Goal: Entertainment & Leisure: Browse casually

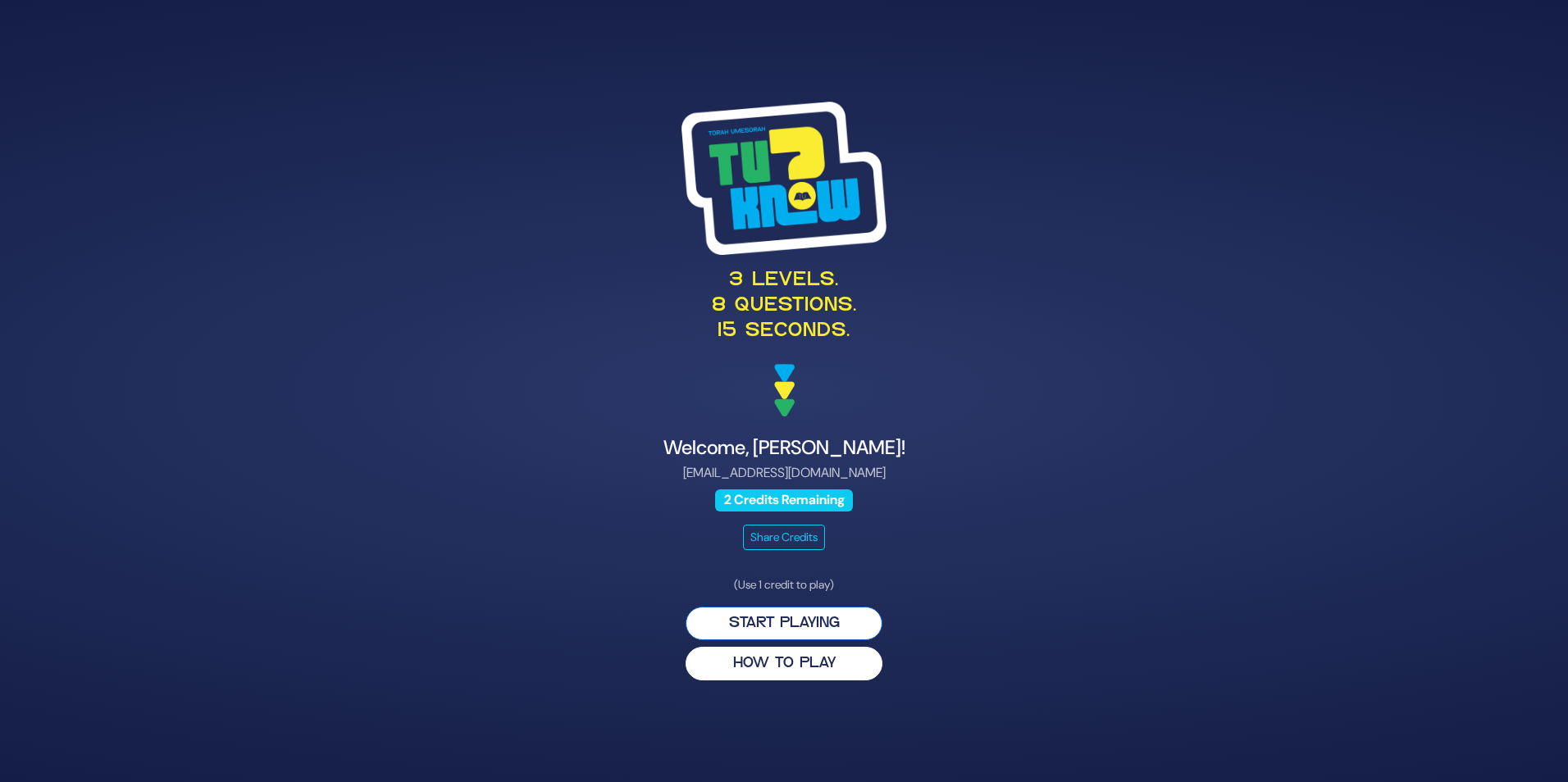
click at [779, 628] on button "Start Playing" at bounding box center [784, 623] width 196 height 34
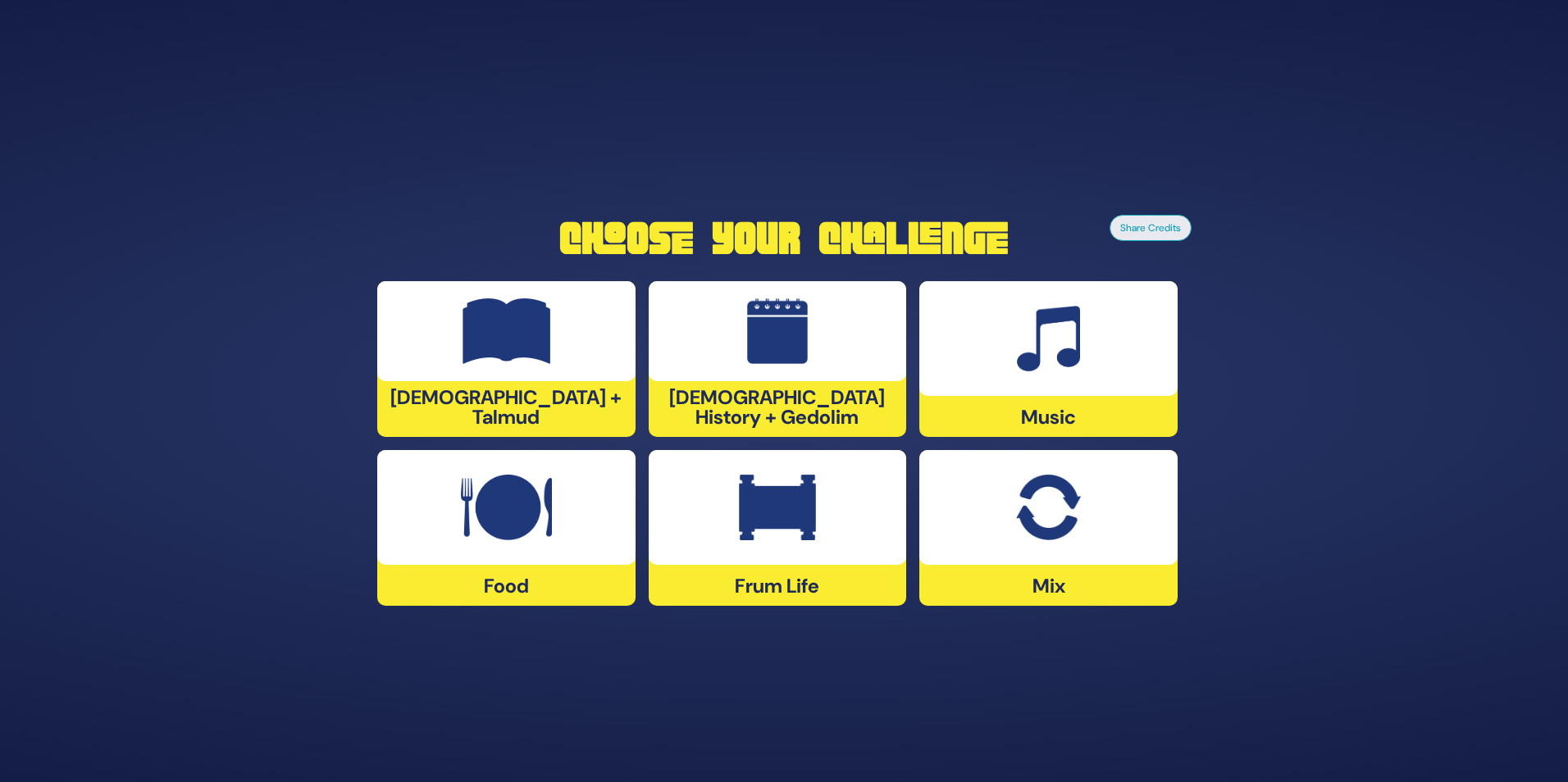
click at [762, 521] on img at bounding box center [777, 507] width 77 height 65
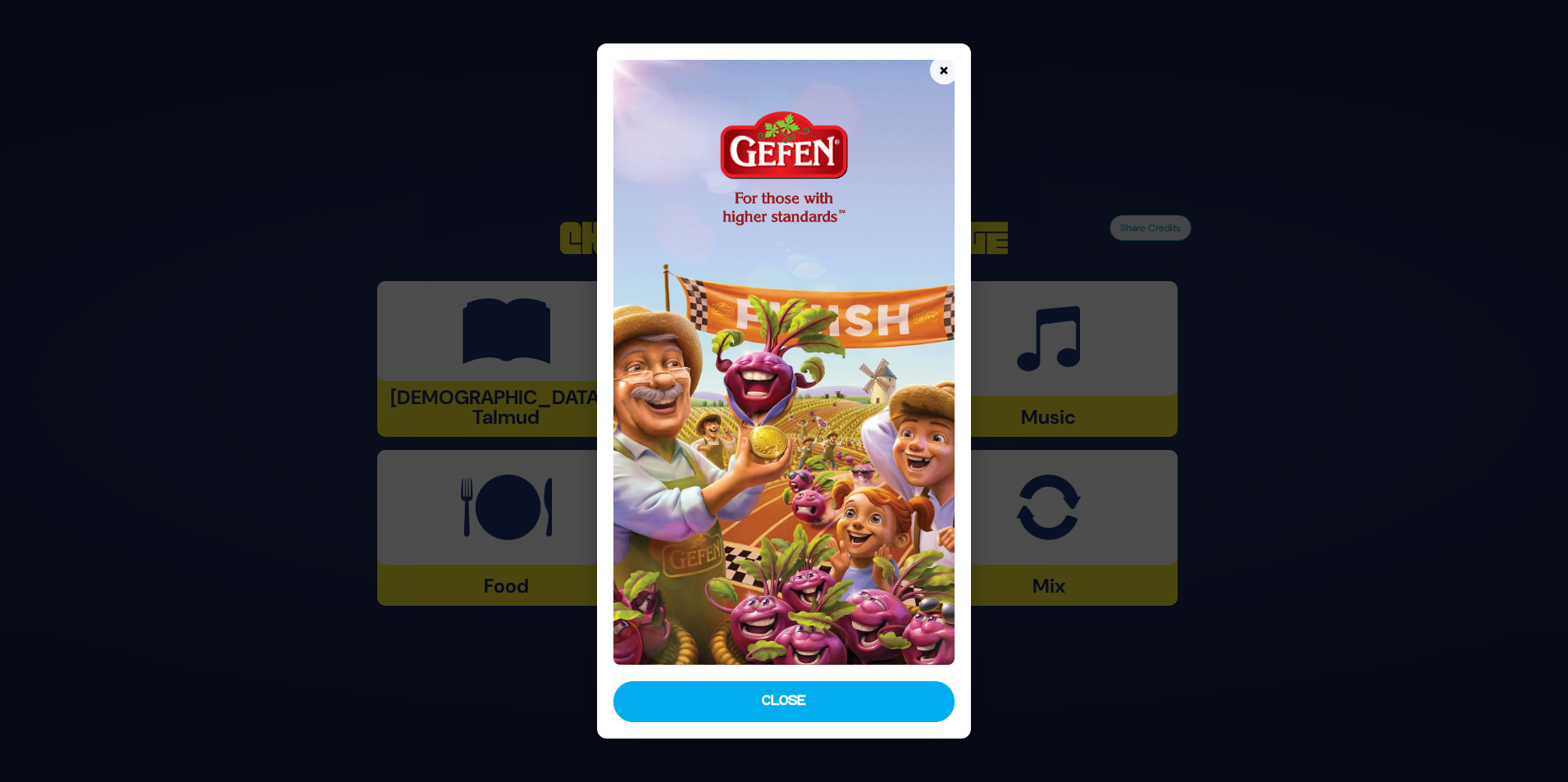
click at [946, 73] on button "×" at bounding box center [943, 70] width 28 height 28
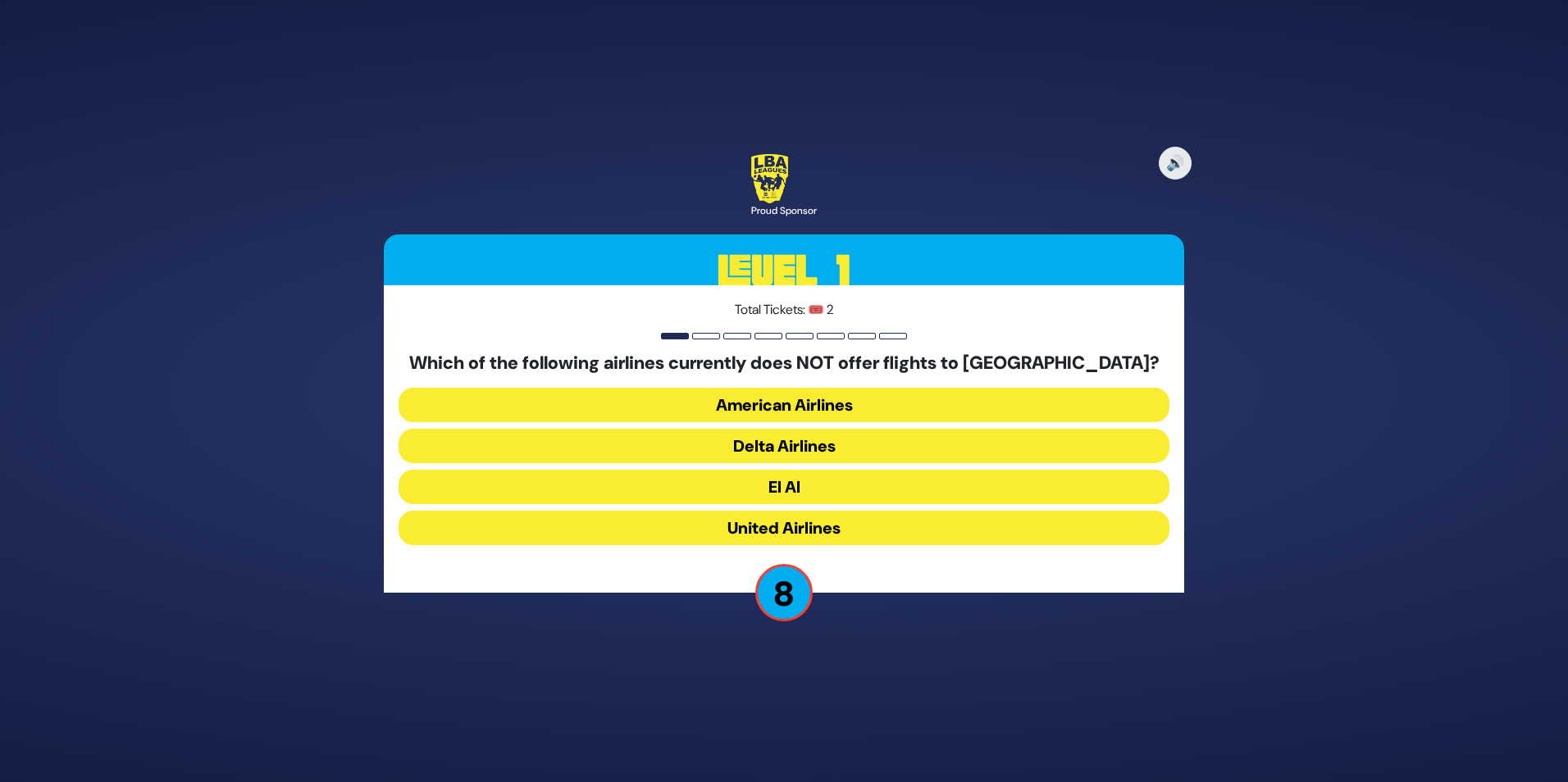
click at [824, 535] on button "United Airlines" at bounding box center [784, 528] width 771 height 34
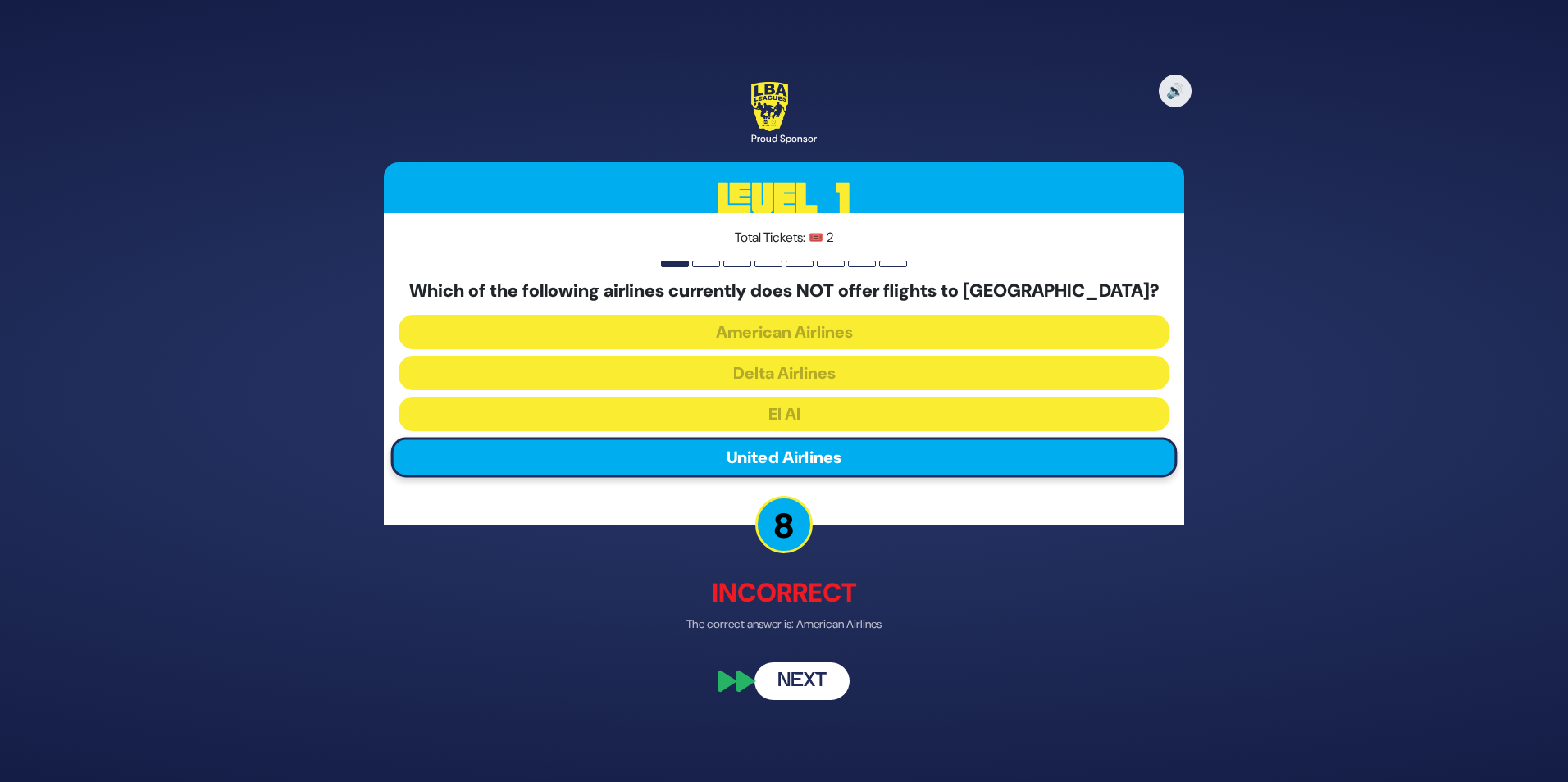
click at [791, 676] on button "Next" at bounding box center [802, 681] width 95 height 38
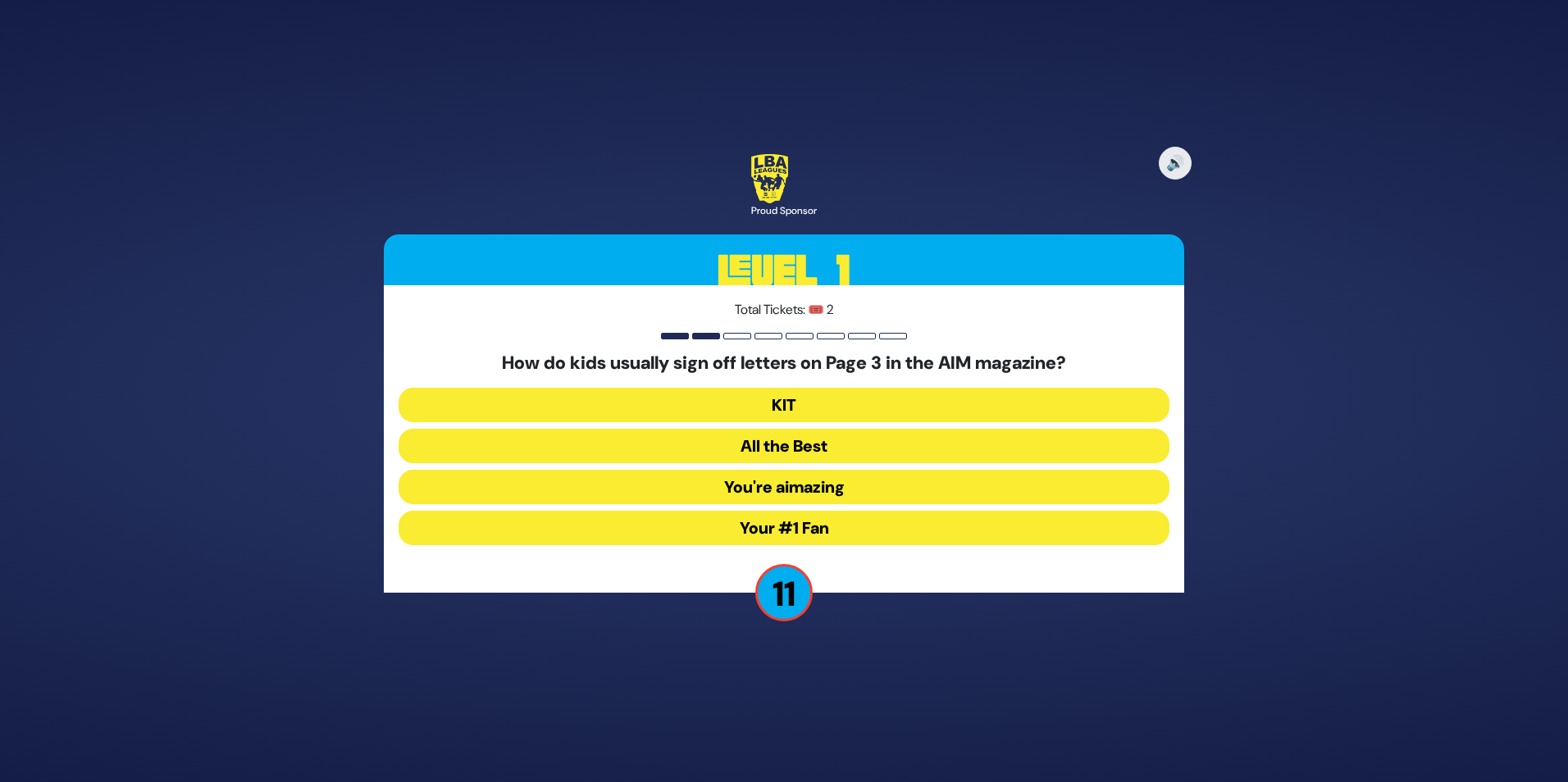
click at [814, 523] on button "Your #1 Fan" at bounding box center [784, 528] width 771 height 34
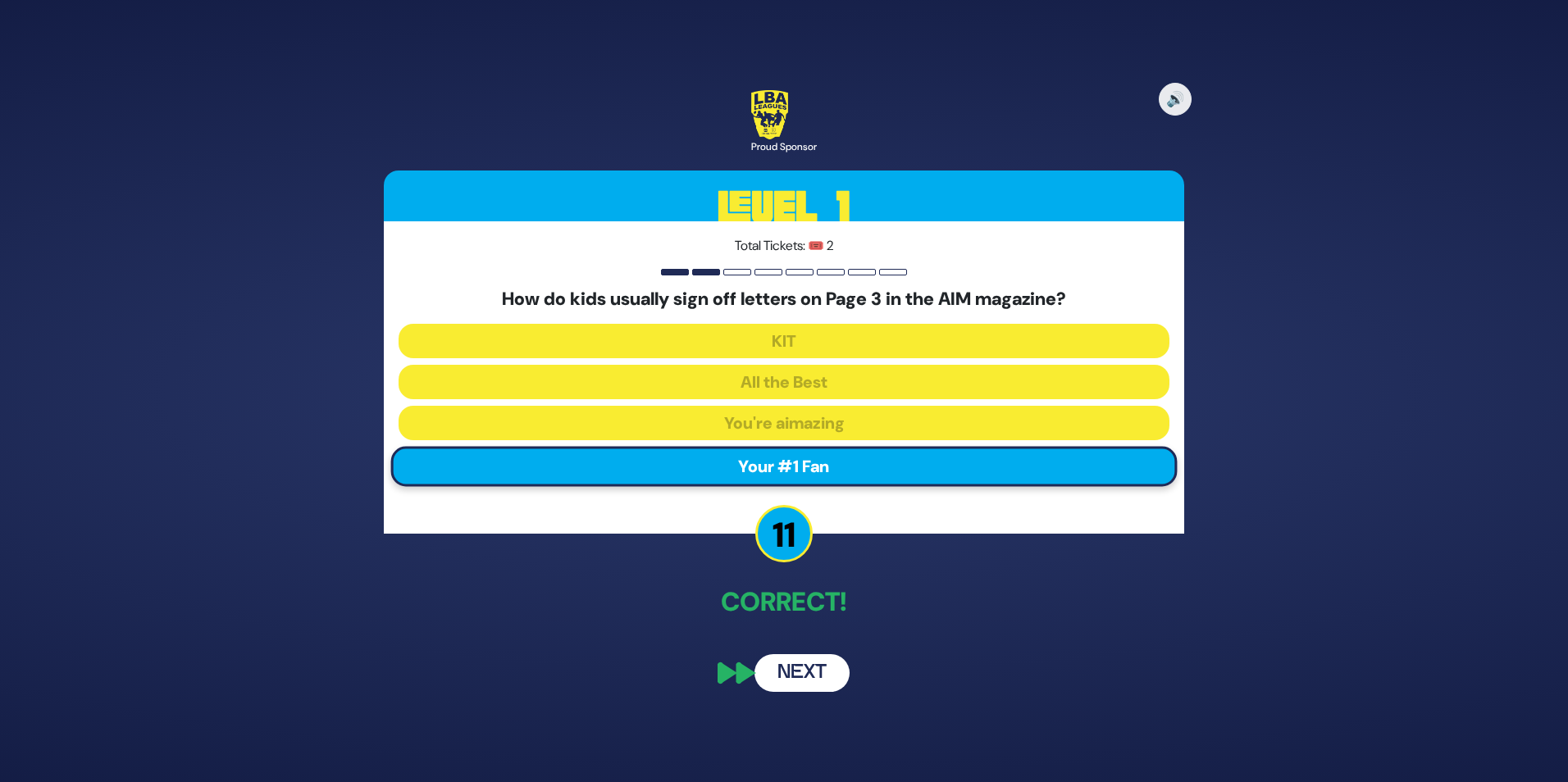
click at [801, 665] on button "Next" at bounding box center [802, 673] width 95 height 38
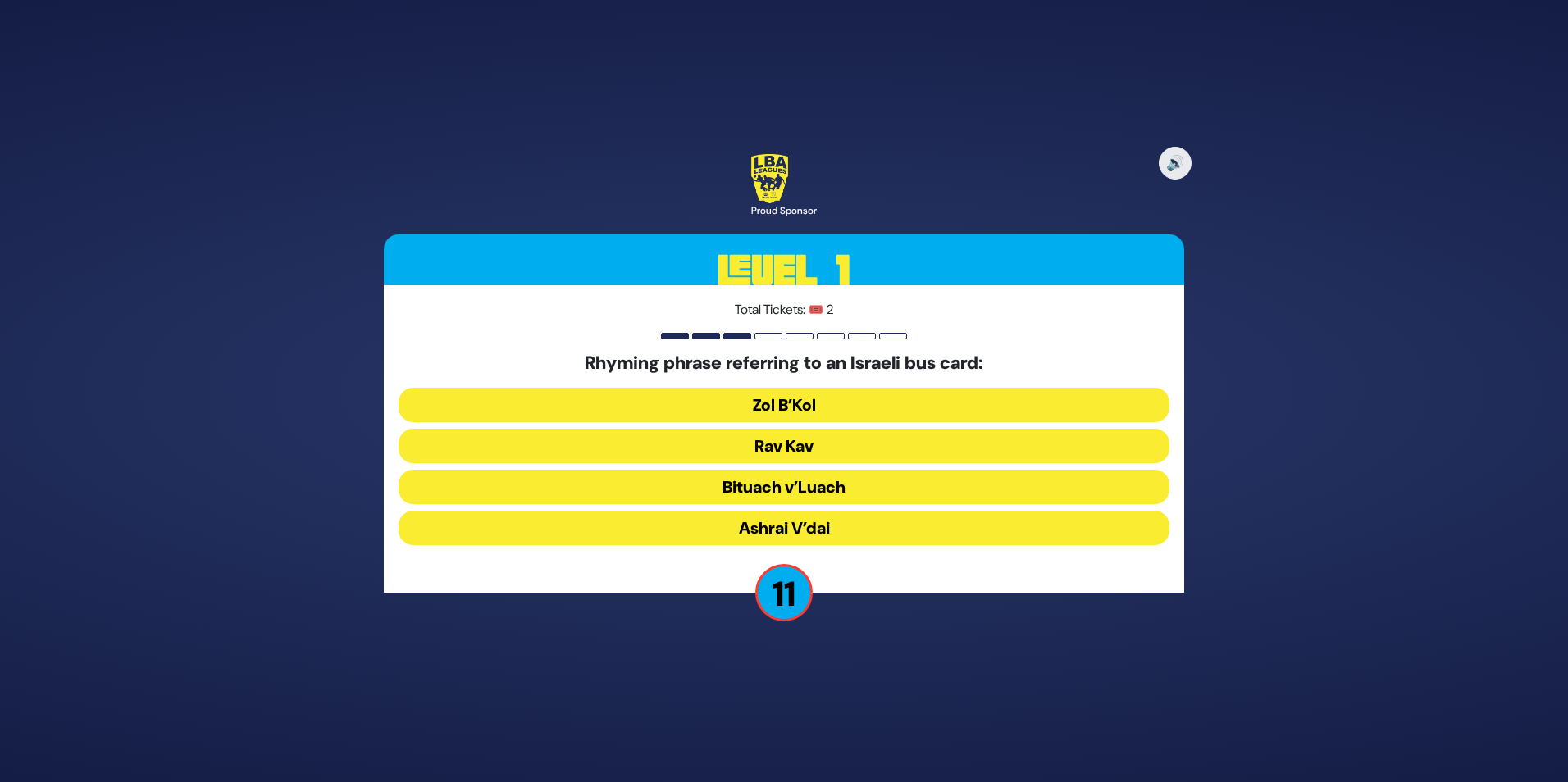
click at [814, 445] on button "Rav Kav" at bounding box center [784, 446] width 771 height 34
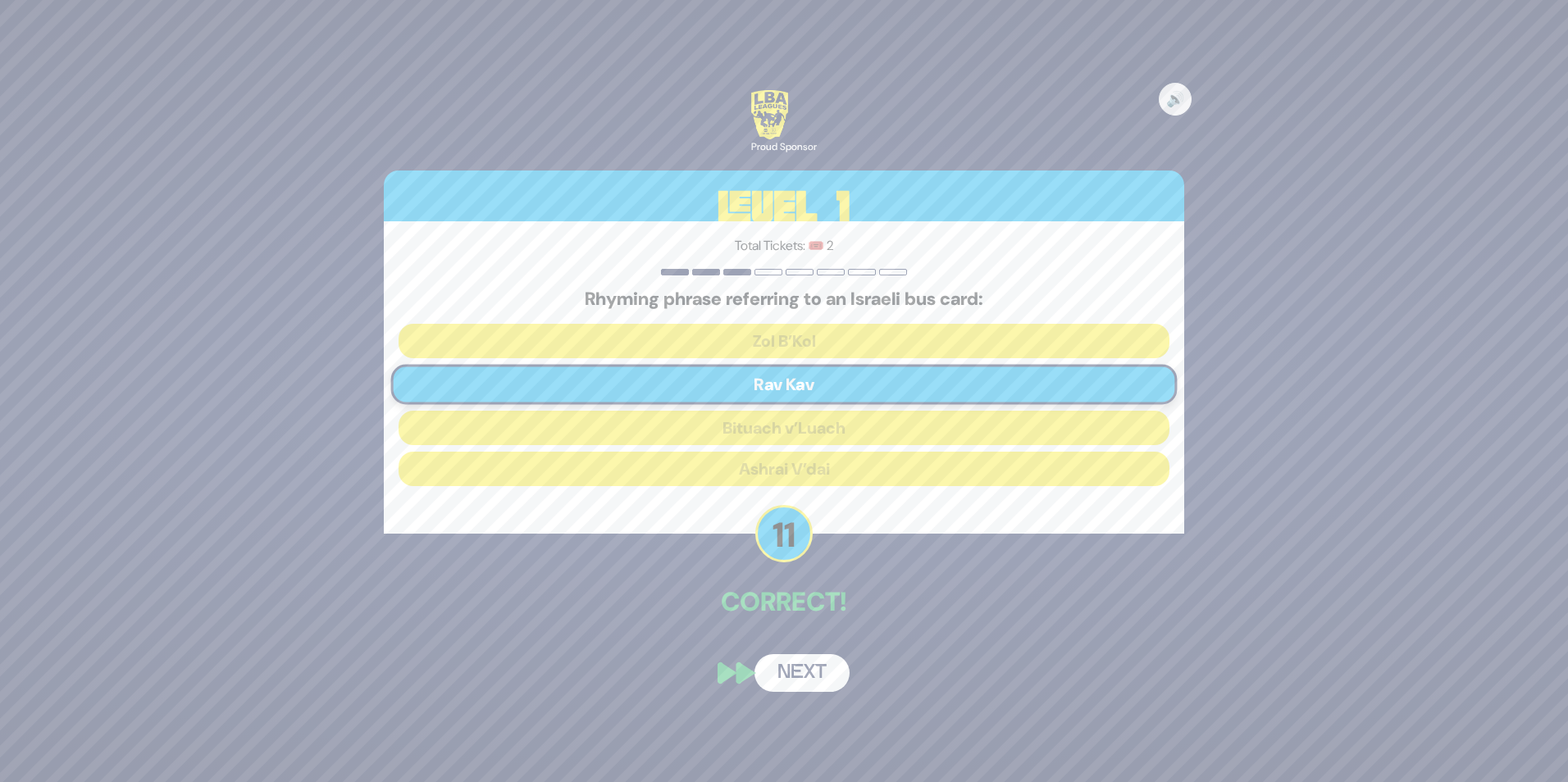
click at [805, 679] on button "Next" at bounding box center [802, 673] width 95 height 38
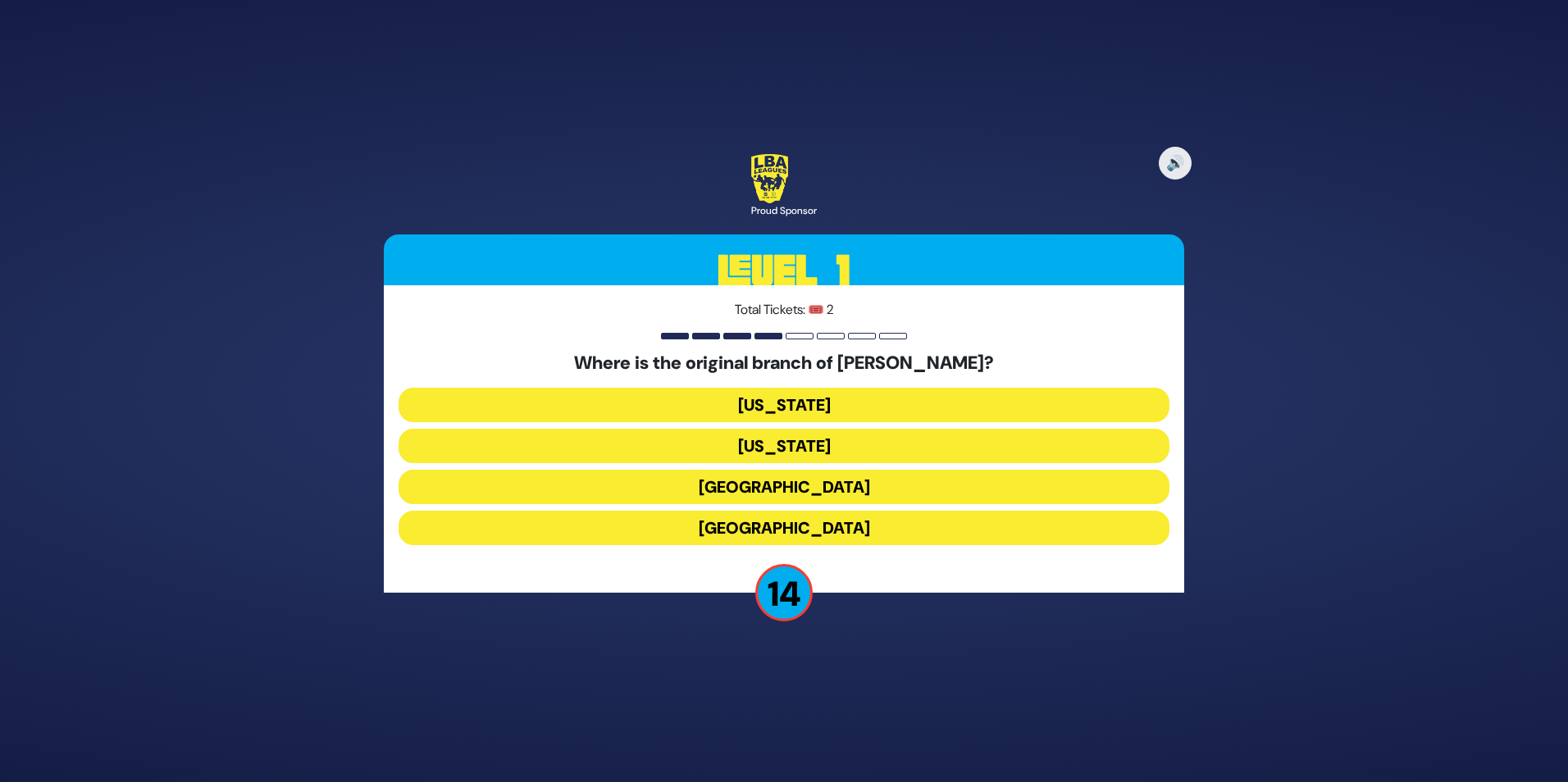
click at [797, 486] on button "[GEOGRAPHIC_DATA]" at bounding box center [784, 487] width 771 height 34
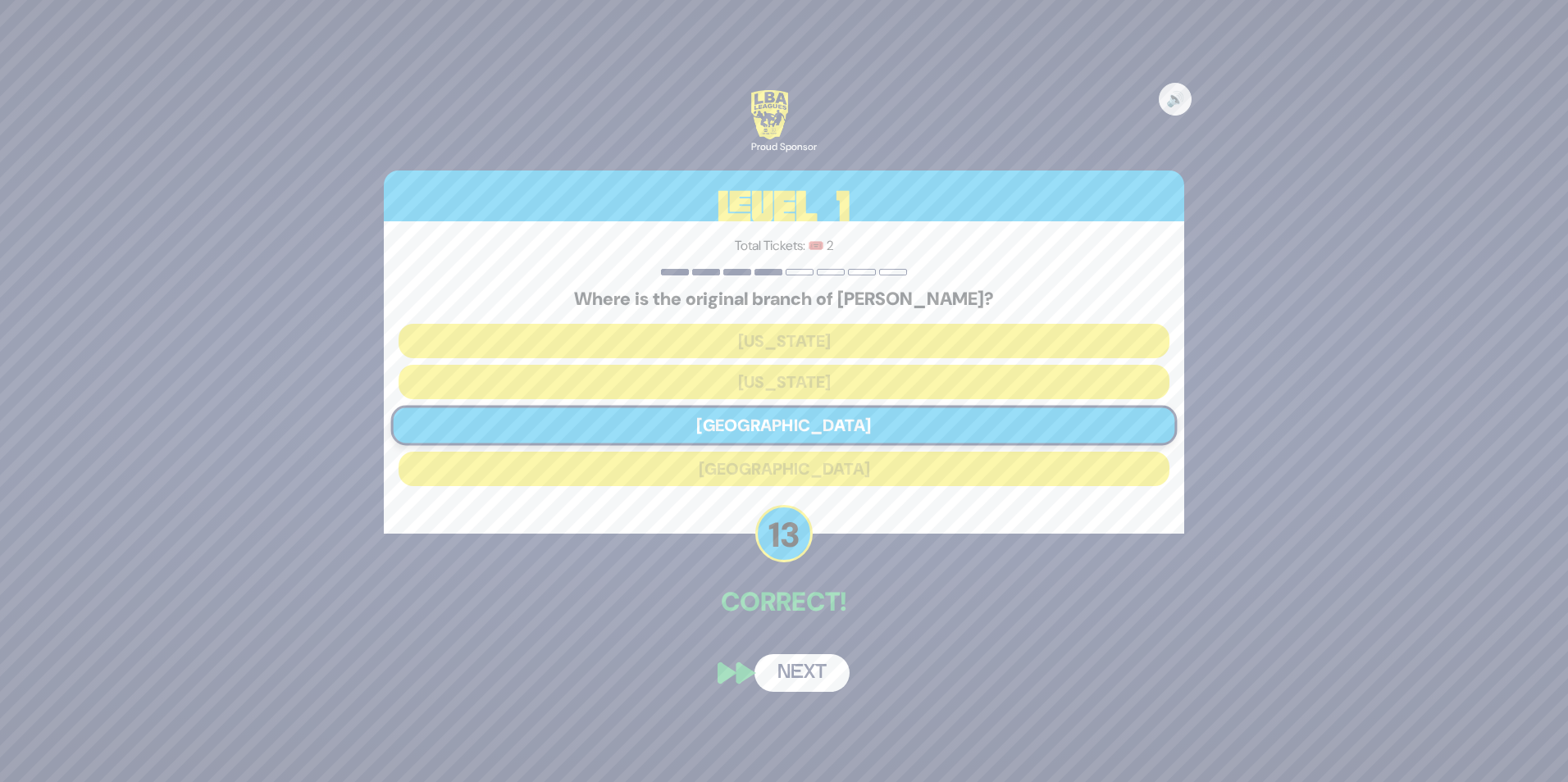
click at [803, 674] on button "Next" at bounding box center [802, 673] width 95 height 38
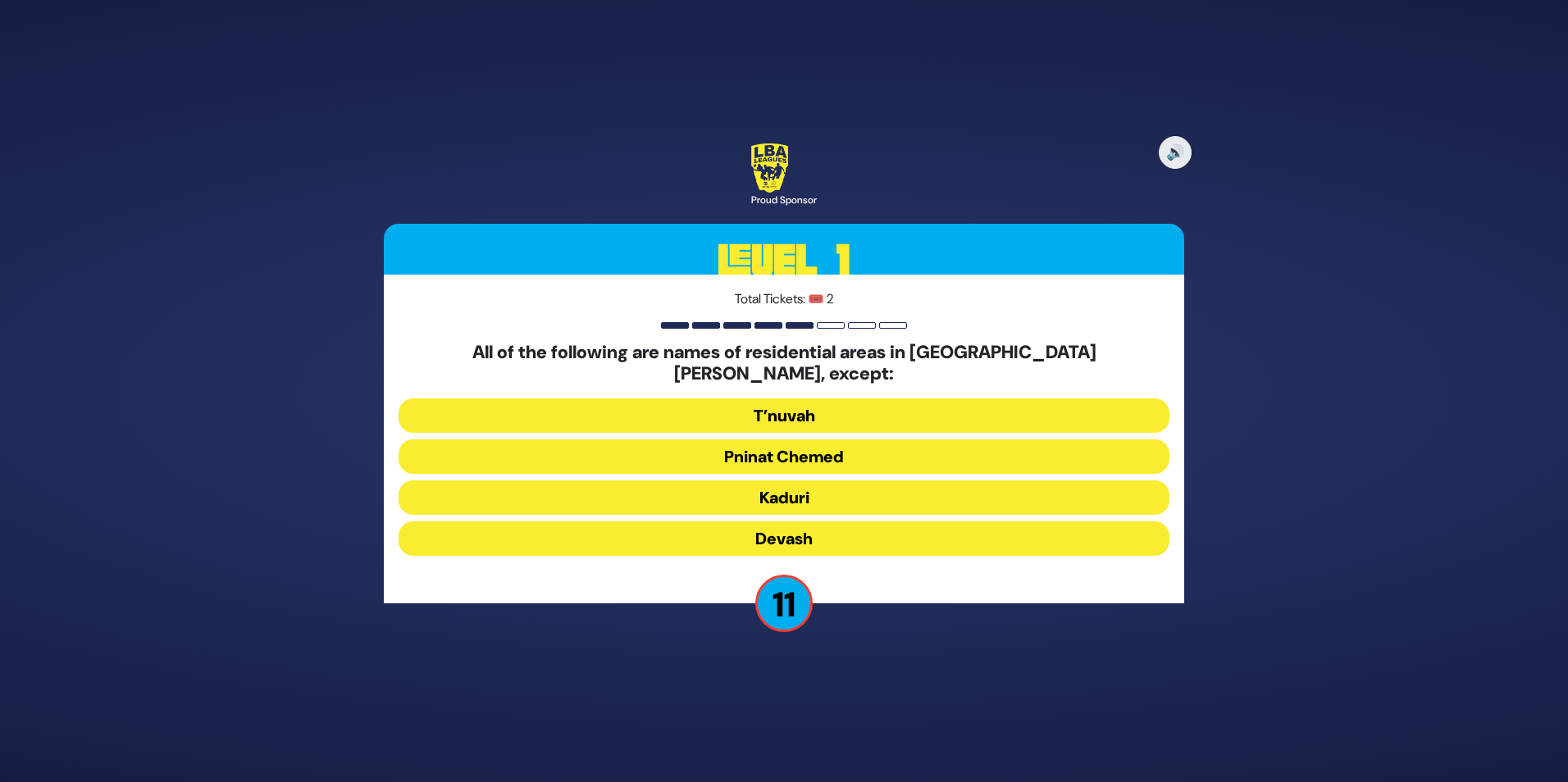
click at [818, 492] on button "Kaduri" at bounding box center [784, 498] width 771 height 34
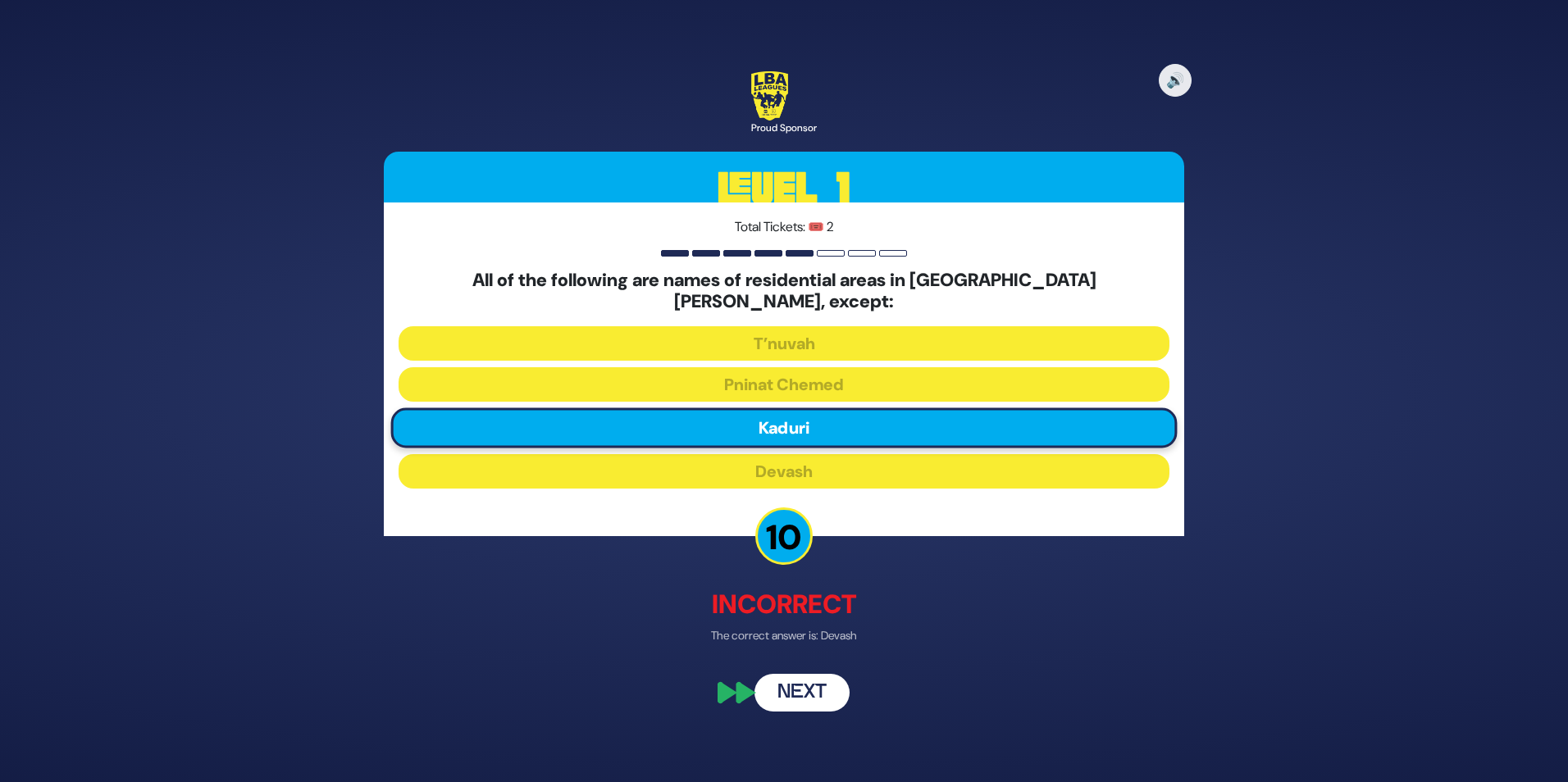
click at [806, 675] on button "Next" at bounding box center [802, 692] width 95 height 38
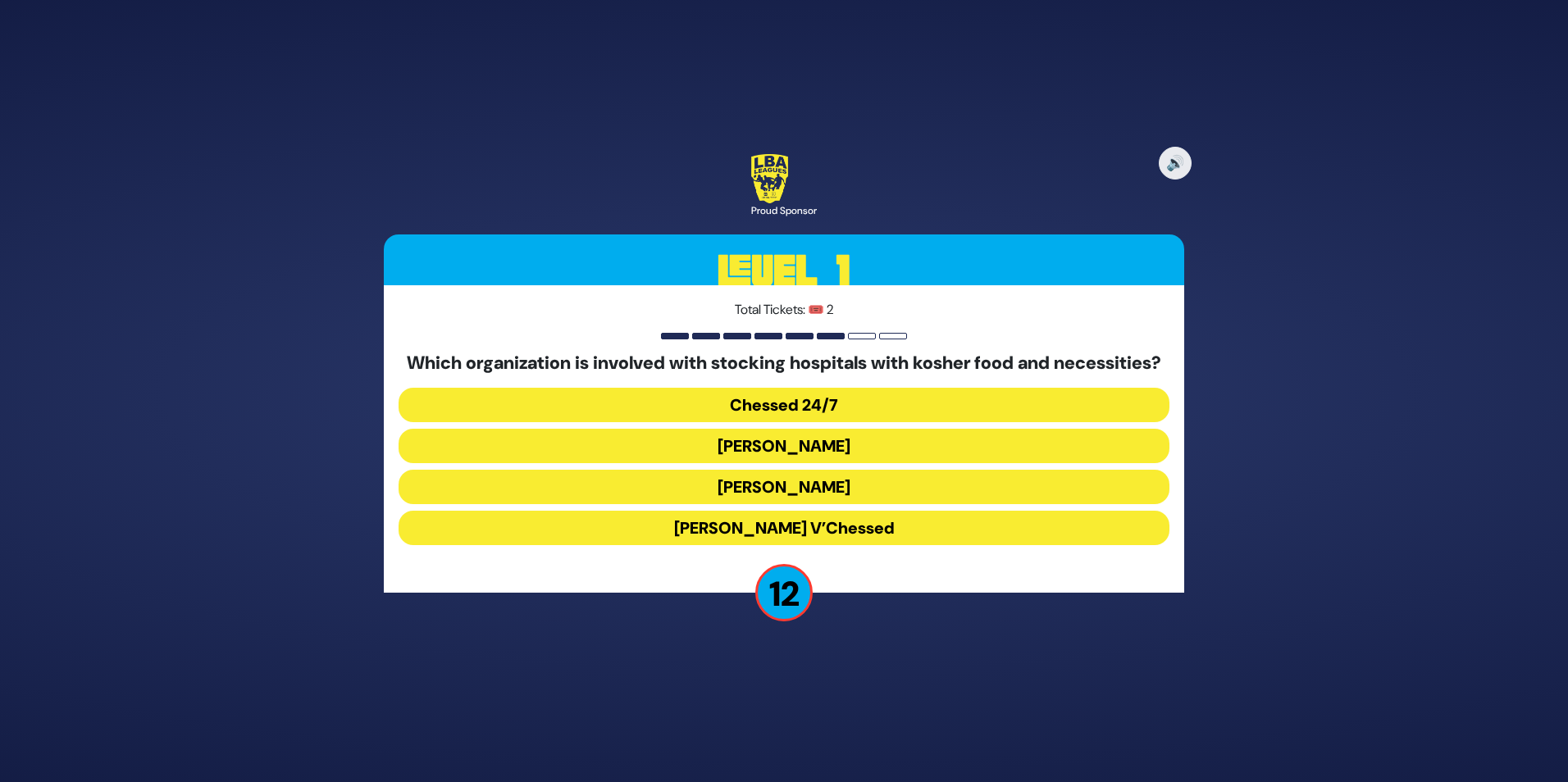
click at [842, 414] on button "Chessed 24/7" at bounding box center [784, 405] width 771 height 34
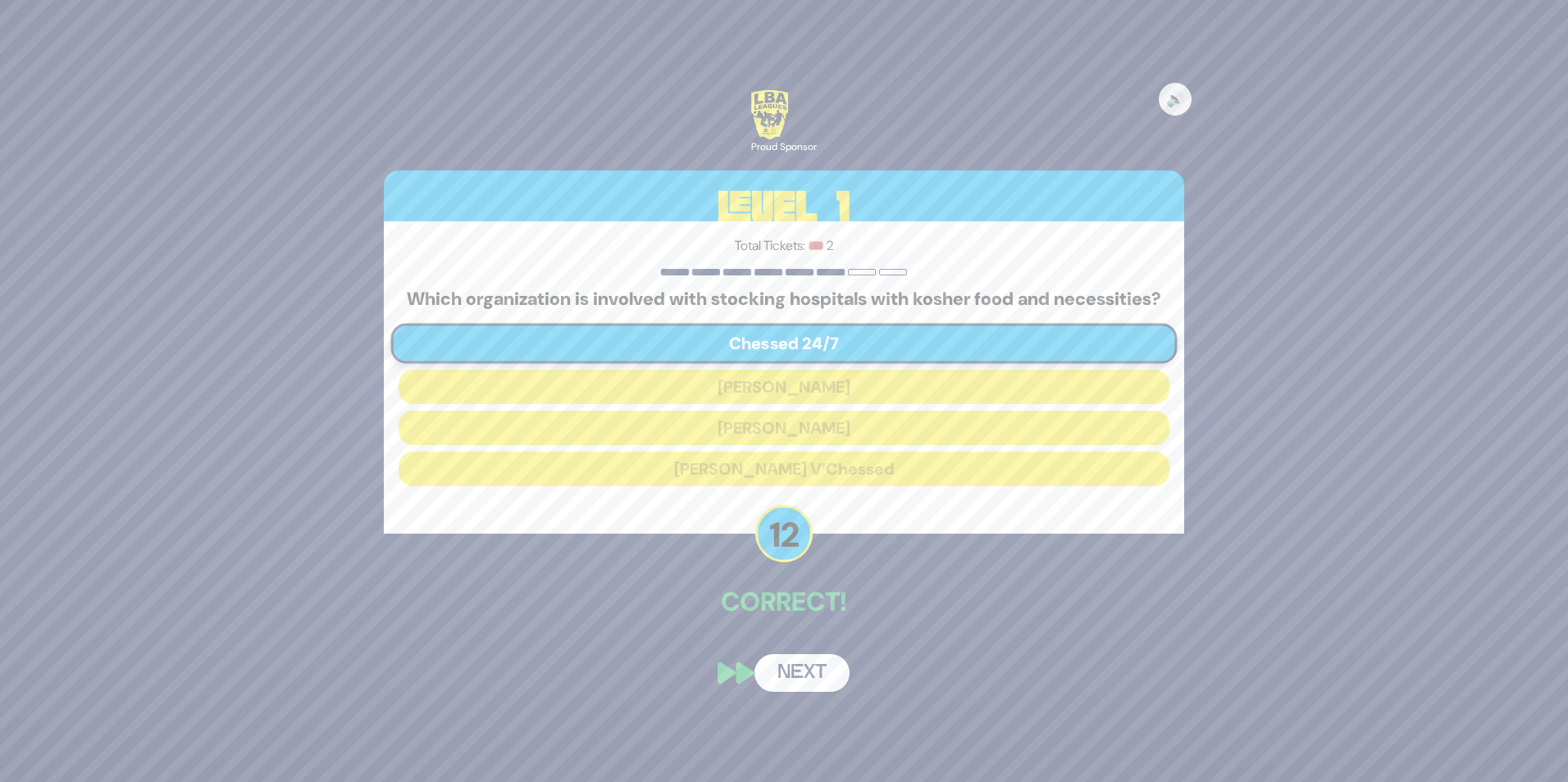
click at [789, 689] on button "Next" at bounding box center [802, 673] width 95 height 38
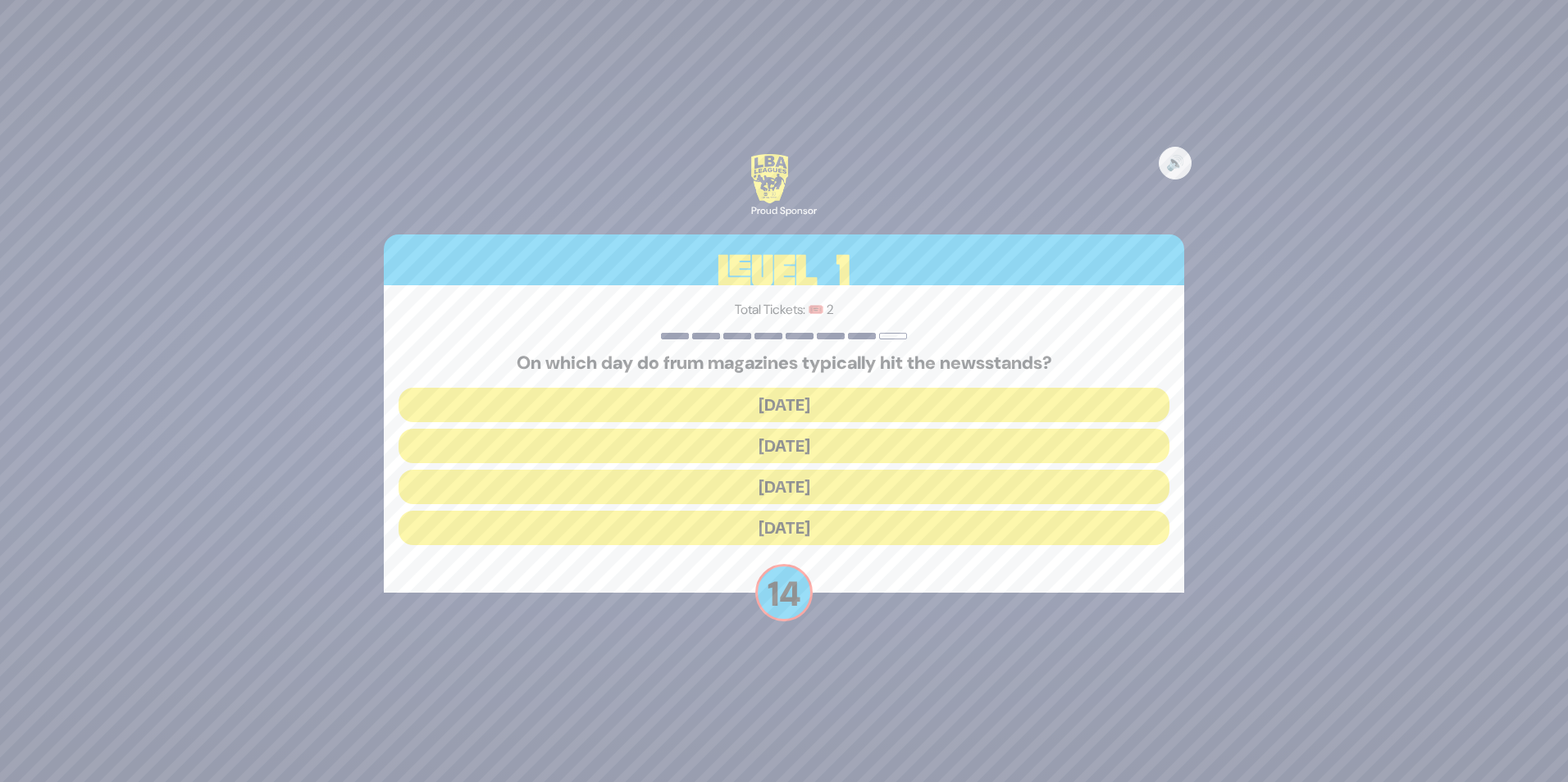
click at [775, 444] on button "[DATE]" at bounding box center [784, 446] width 771 height 34
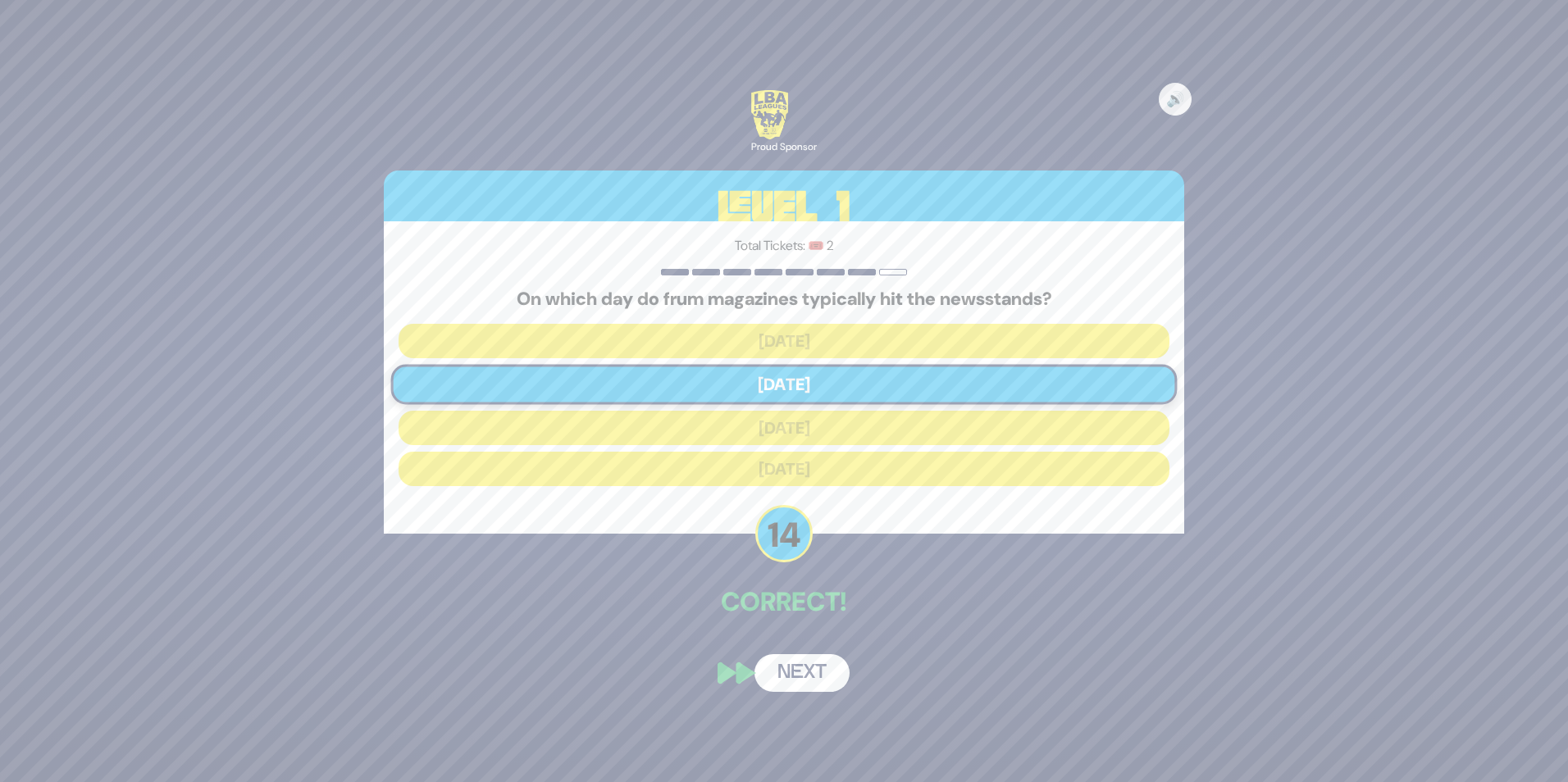
click at [787, 685] on button "Next" at bounding box center [802, 673] width 95 height 38
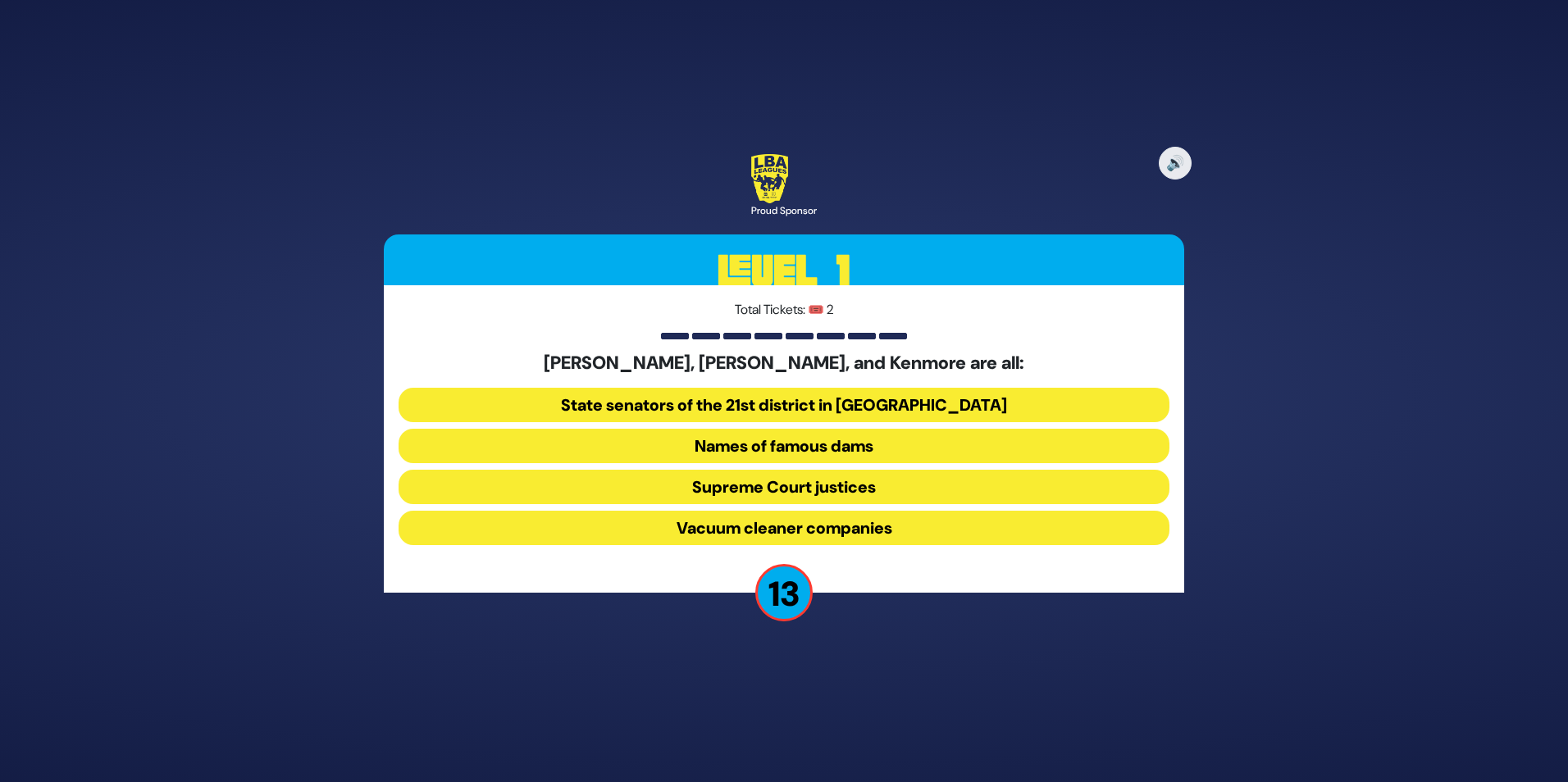
click at [759, 450] on button "Names of famous dams" at bounding box center [784, 446] width 771 height 34
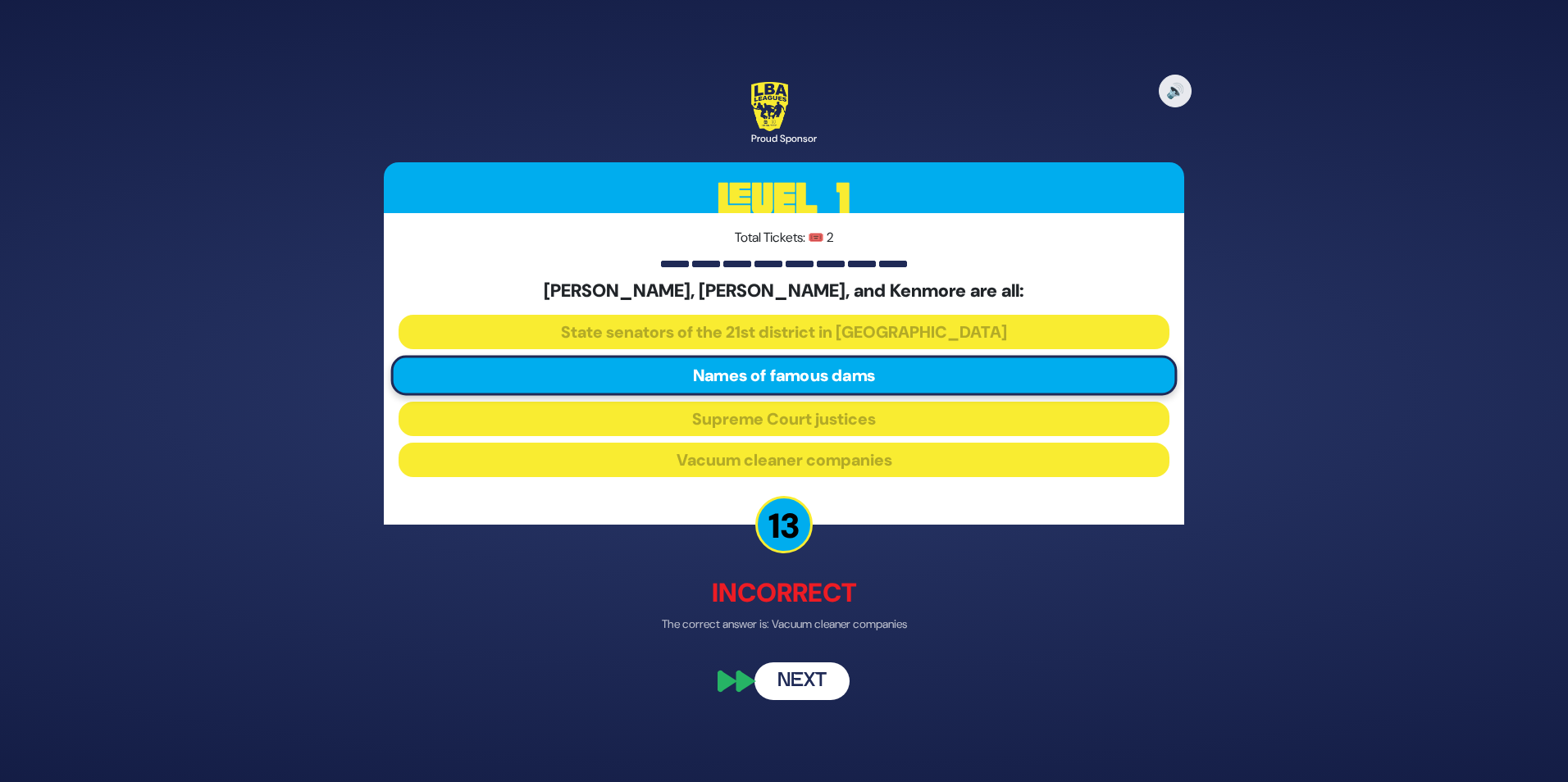
click at [808, 681] on button "Next" at bounding box center [802, 681] width 95 height 38
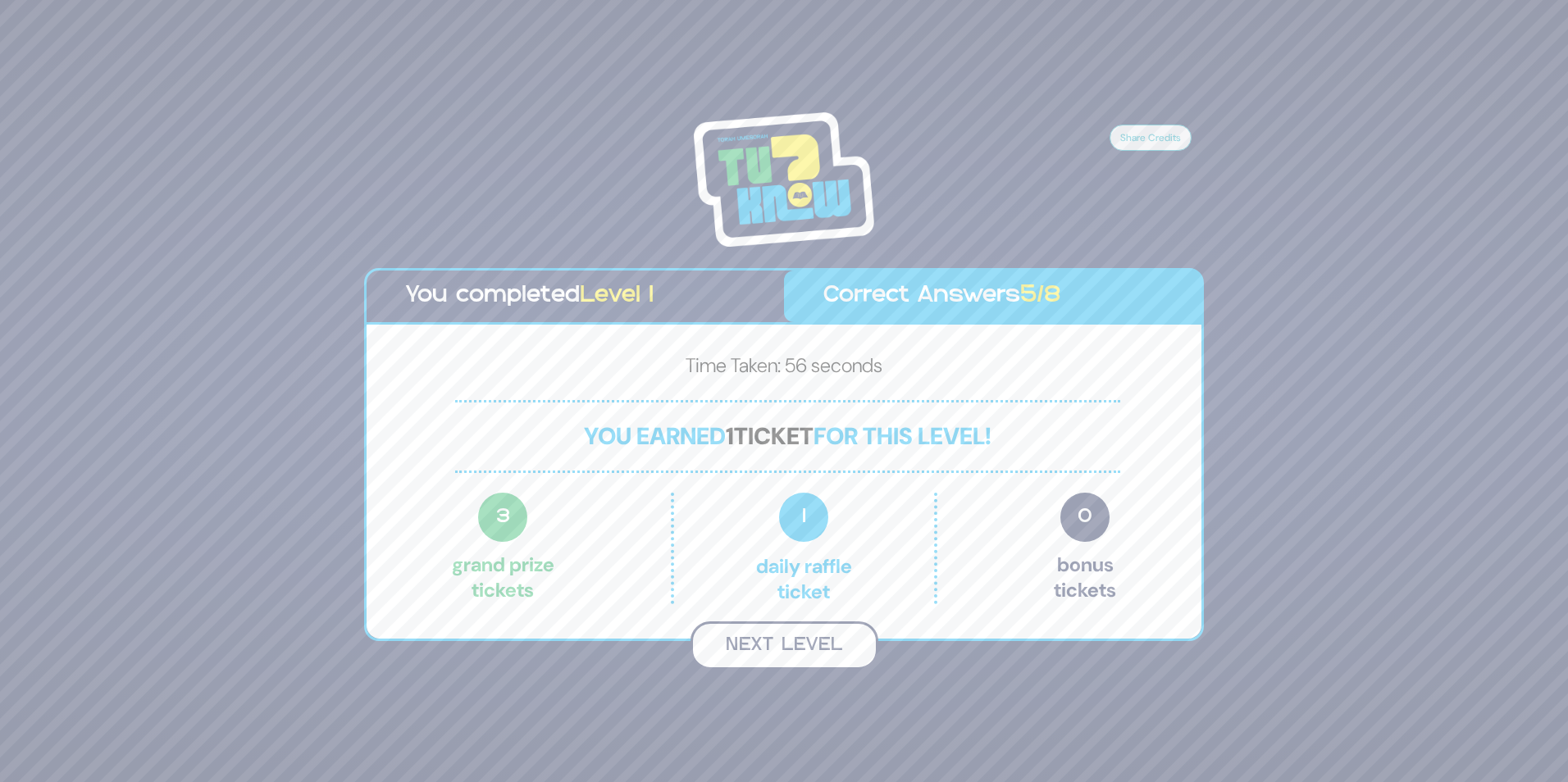
click at [808, 647] on button "Next Level" at bounding box center [784, 645] width 188 height 48
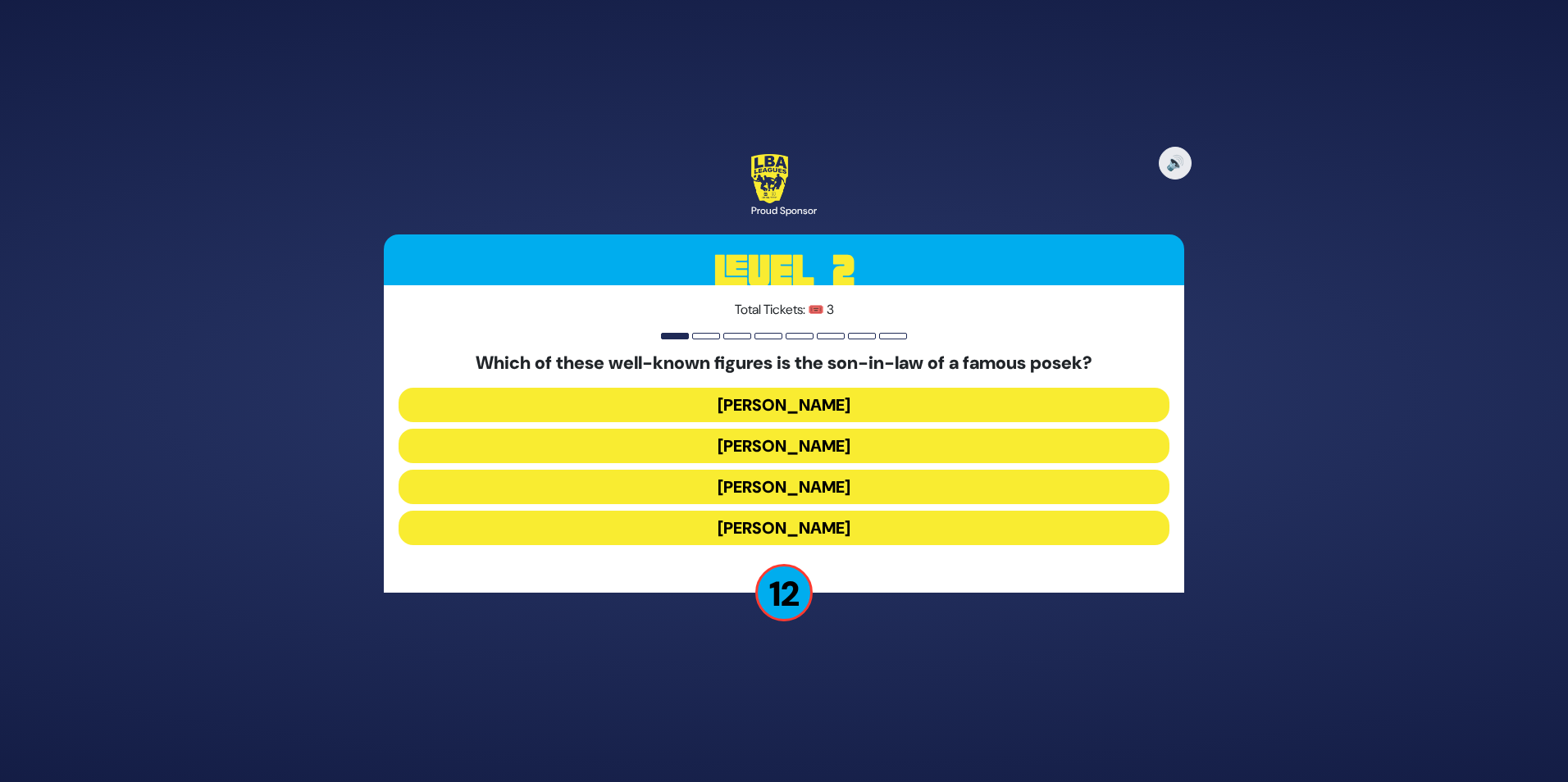
click at [843, 524] on button "[PERSON_NAME]" at bounding box center [784, 528] width 771 height 34
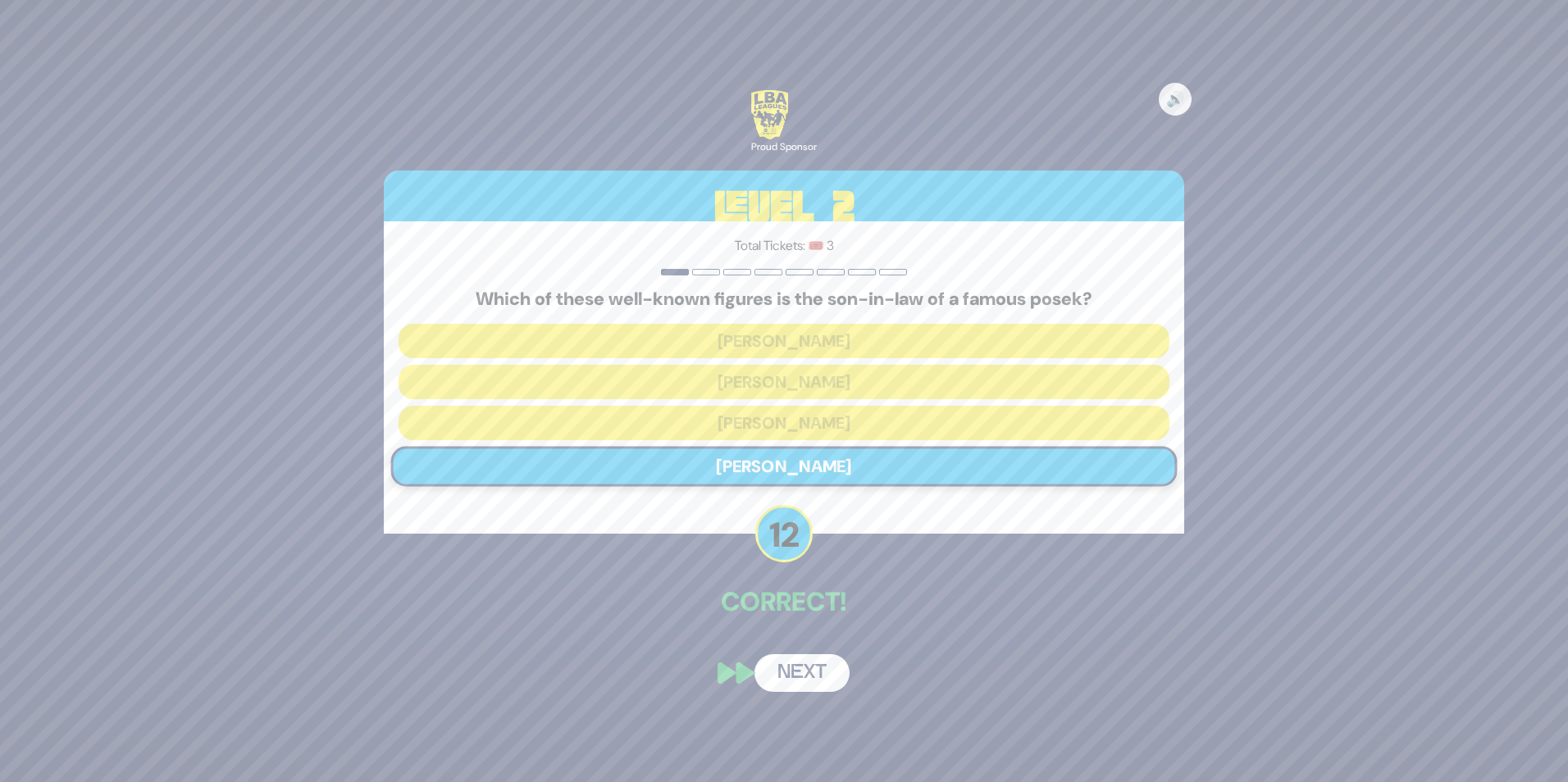
click at [798, 680] on button "Next" at bounding box center [802, 673] width 95 height 38
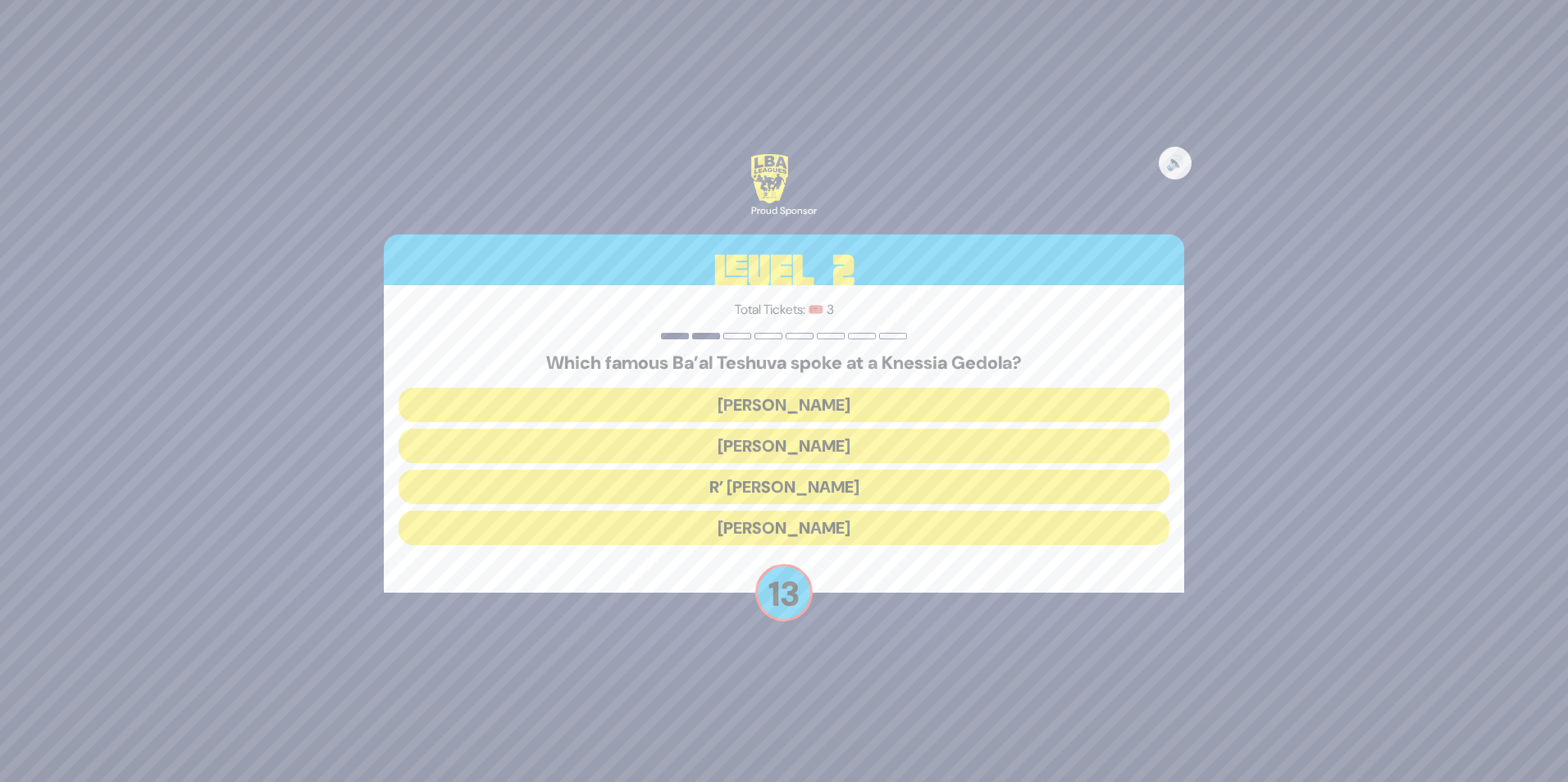
click at [800, 487] on button "R’ [PERSON_NAME]" at bounding box center [784, 487] width 771 height 34
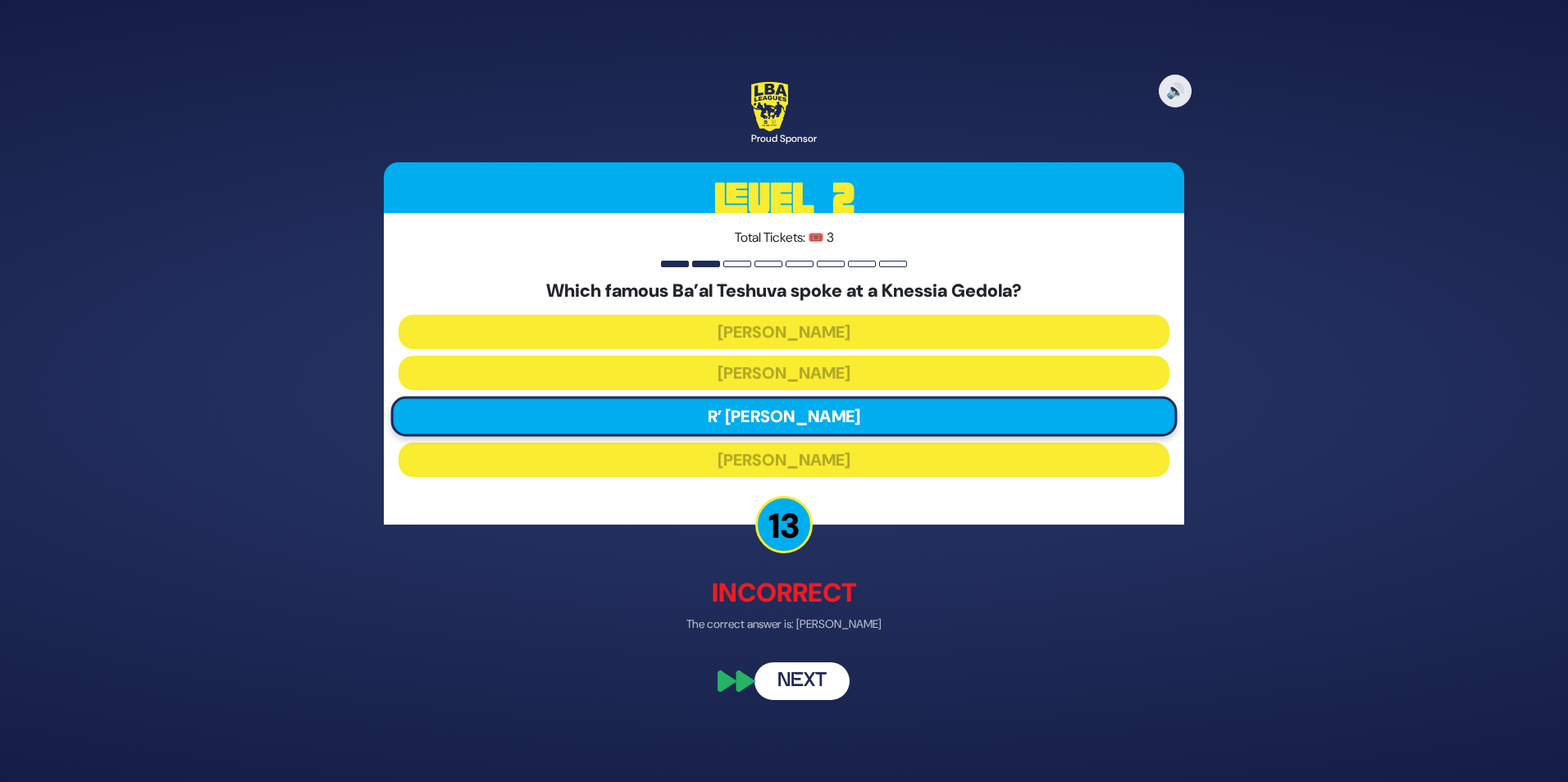
click at [810, 688] on button "Next" at bounding box center [802, 681] width 95 height 38
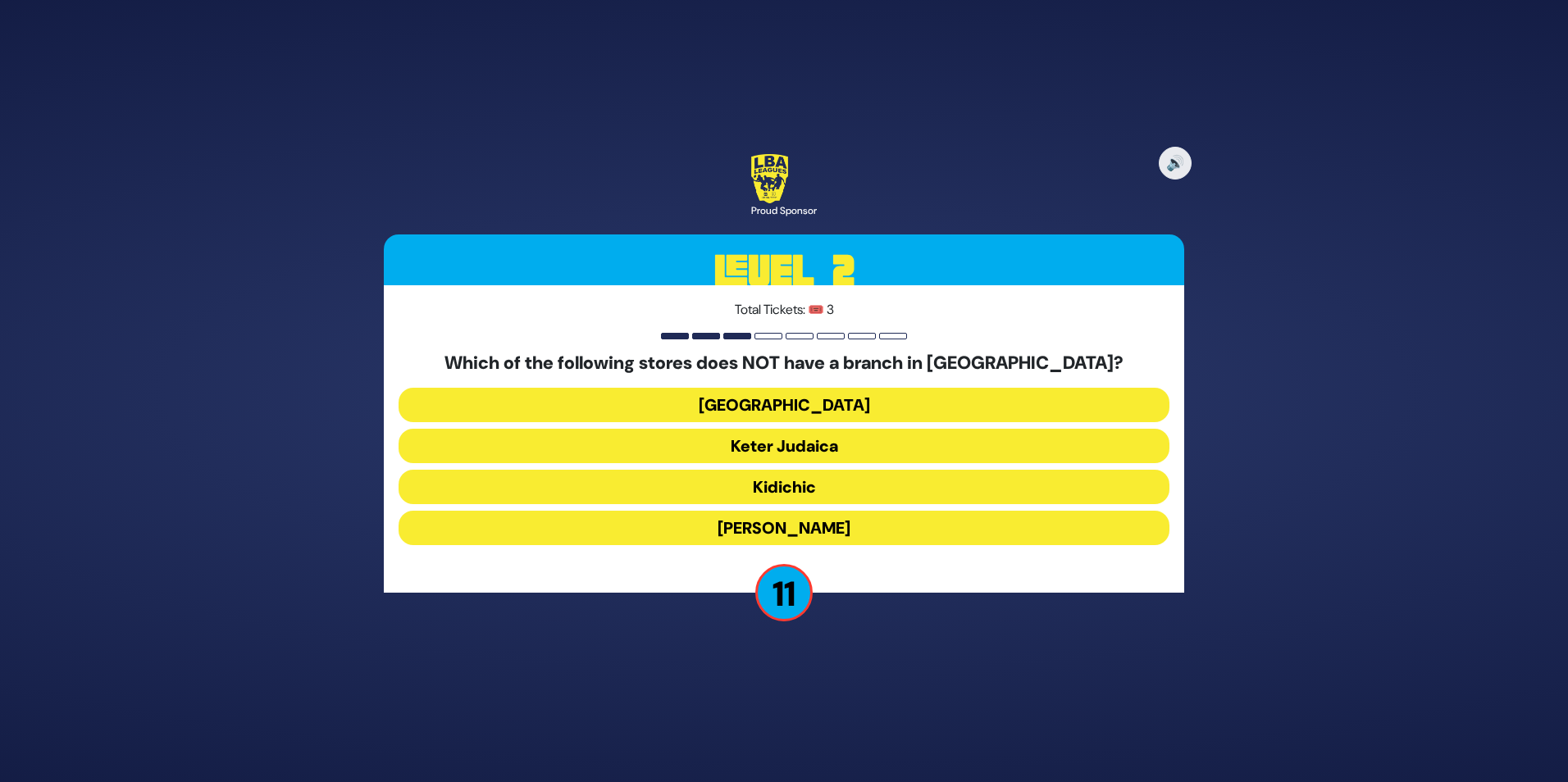
click at [811, 442] on button "Keter Judaica" at bounding box center [784, 446] width 771 height 34
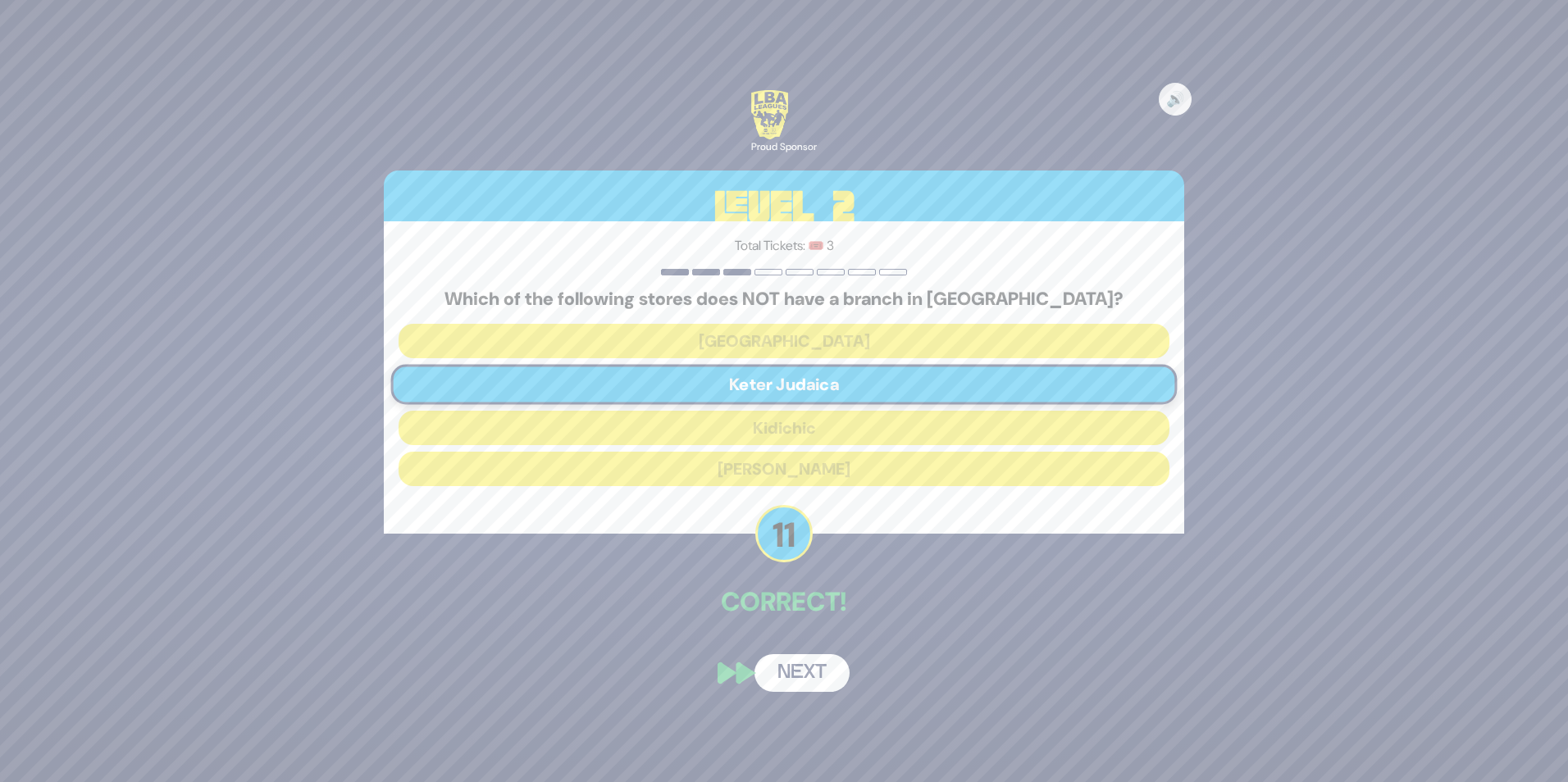
click at [802, 681] on button "Next" at bounding box center [802, 673] width 95 height 38
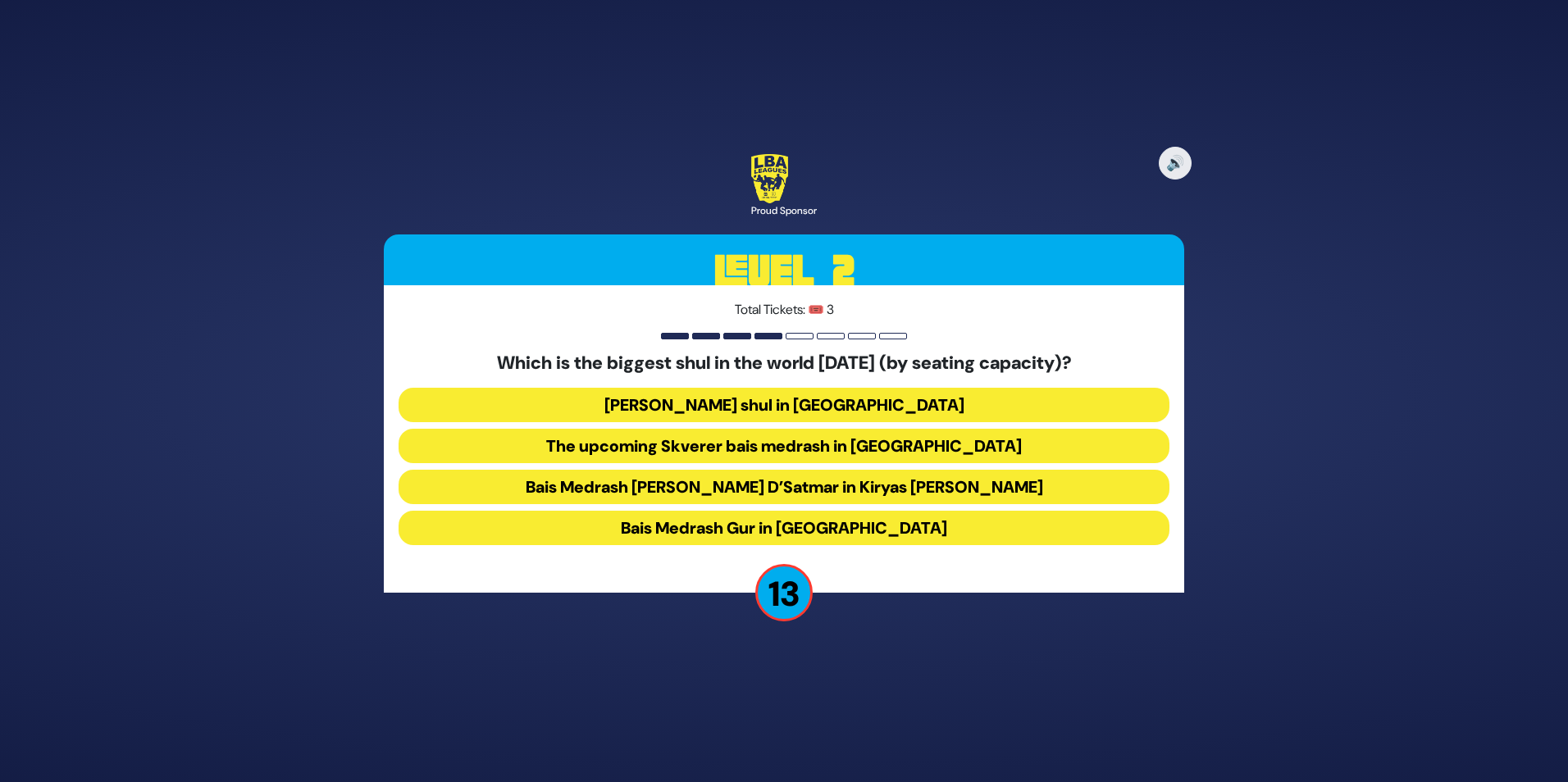
click at [796, 531] on button "Bais Medrash Gur in [GEOGRAPHIC_DATA]" at bounding box center [784, 528] width 771 height 34
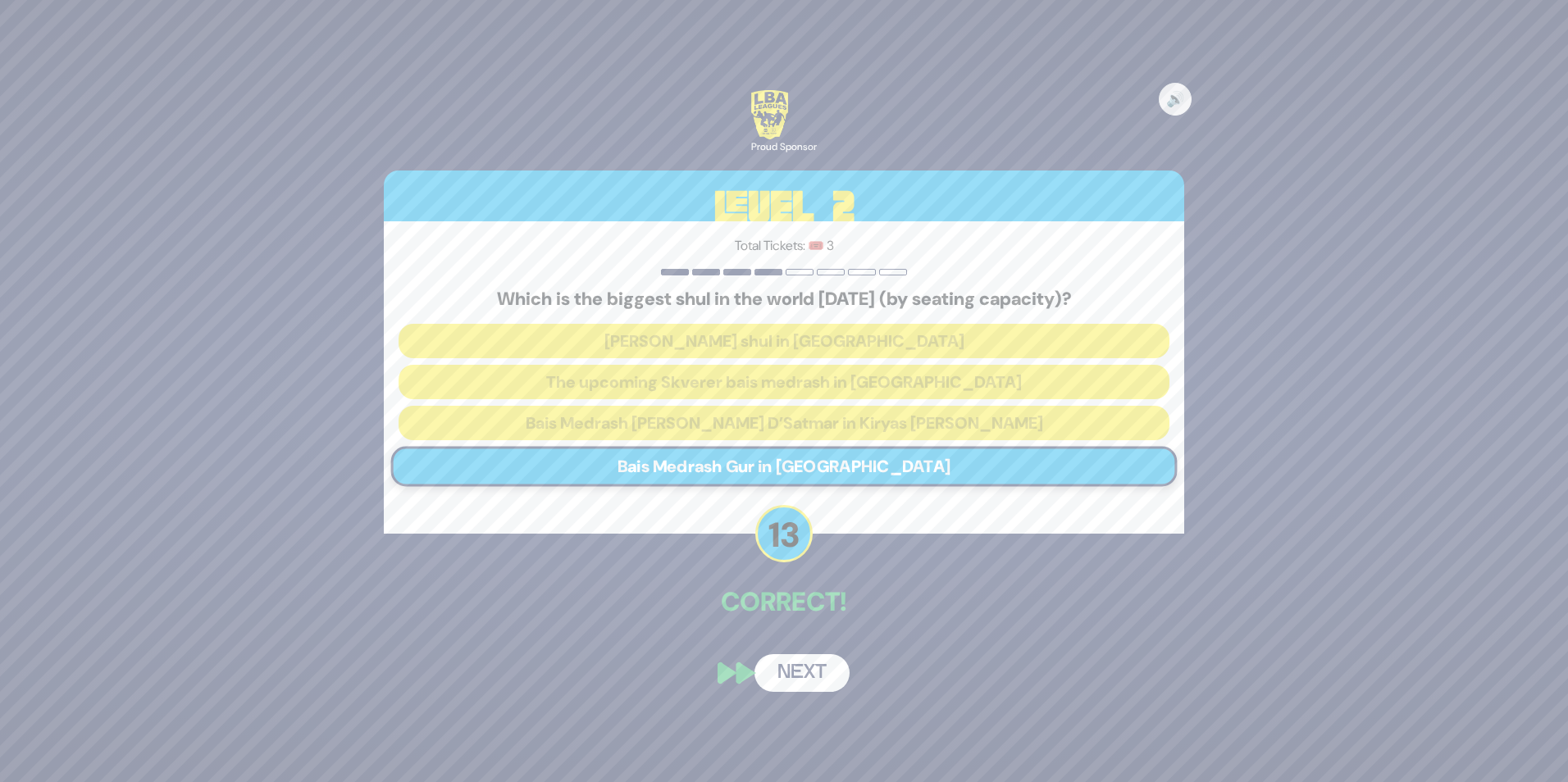
click at [799, 692] on div "🔊 Proud Sponsor Level 2 Total Tickets: 🎟️ 3 Which is the biggest shul in the wo…" at bounding box center [784, 390] width 840 height 640
click at [802, 684] on button "Next" at bounding box center [802, 673] width 95 height 38
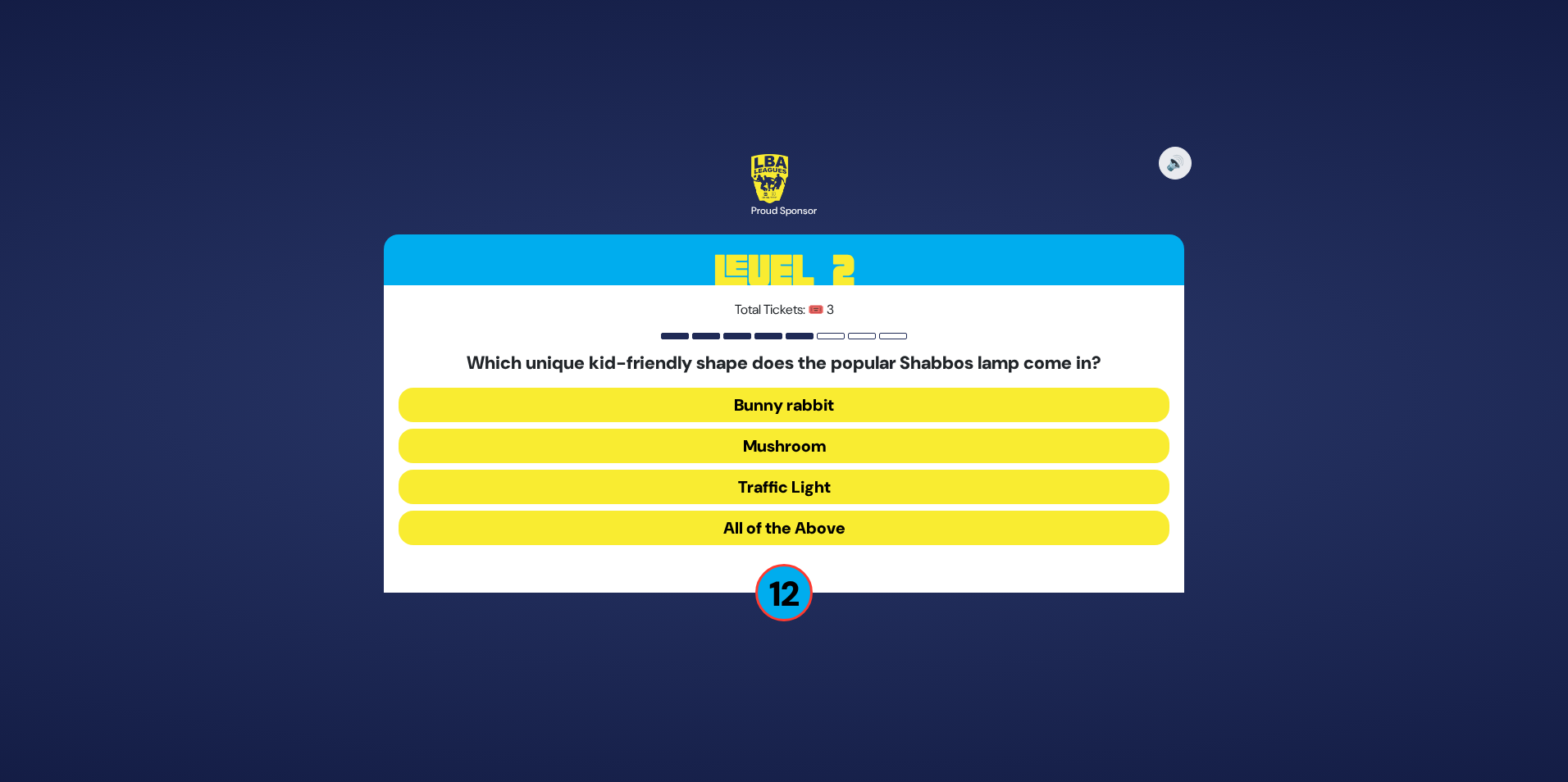
click at [812, 454] on button "Mushroom" at bounding box center [784, 446] width 771 height 34
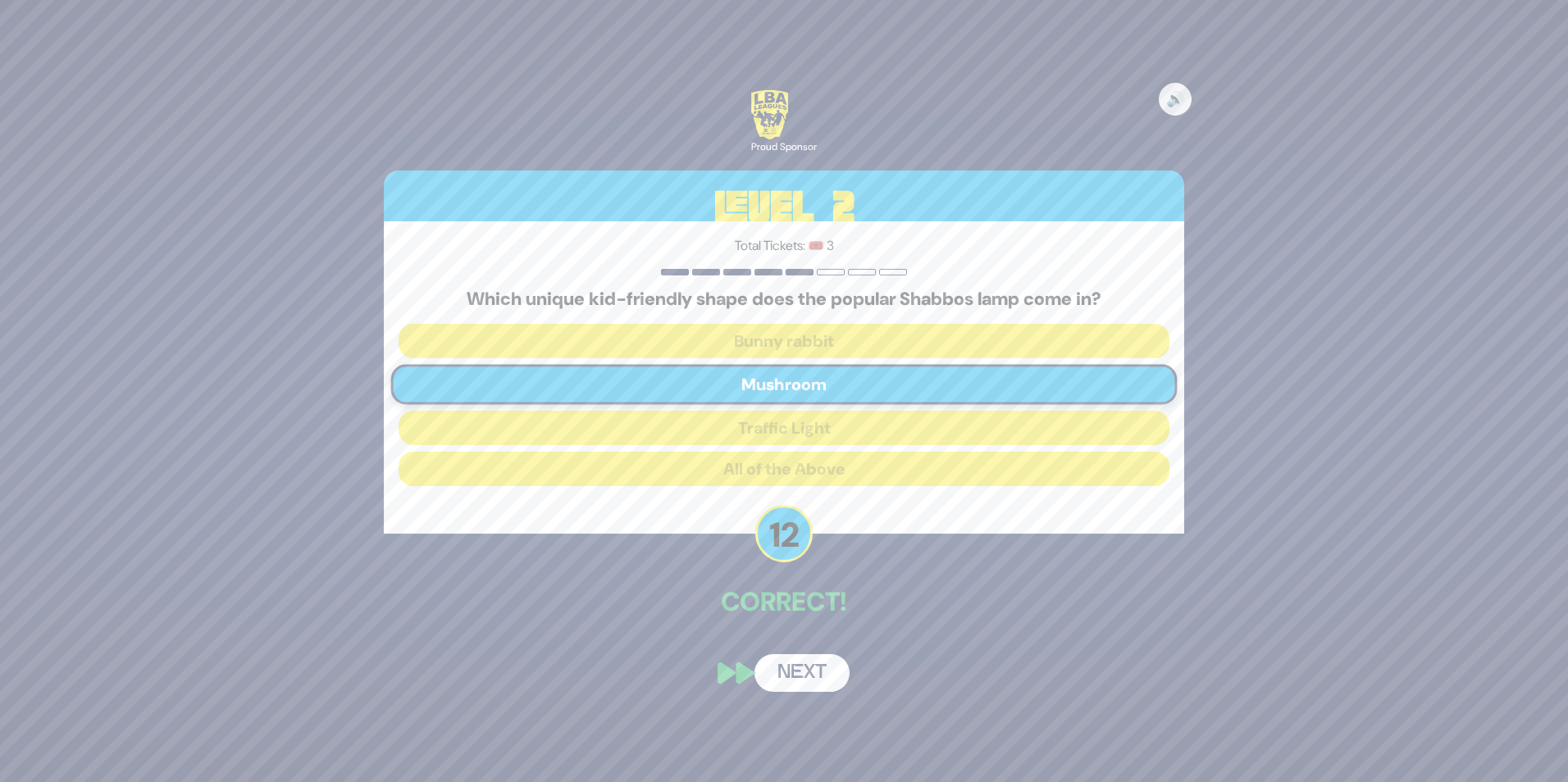
click at [806, 671] on button "Next" at bounding box center [802, 673] width 95 height 38
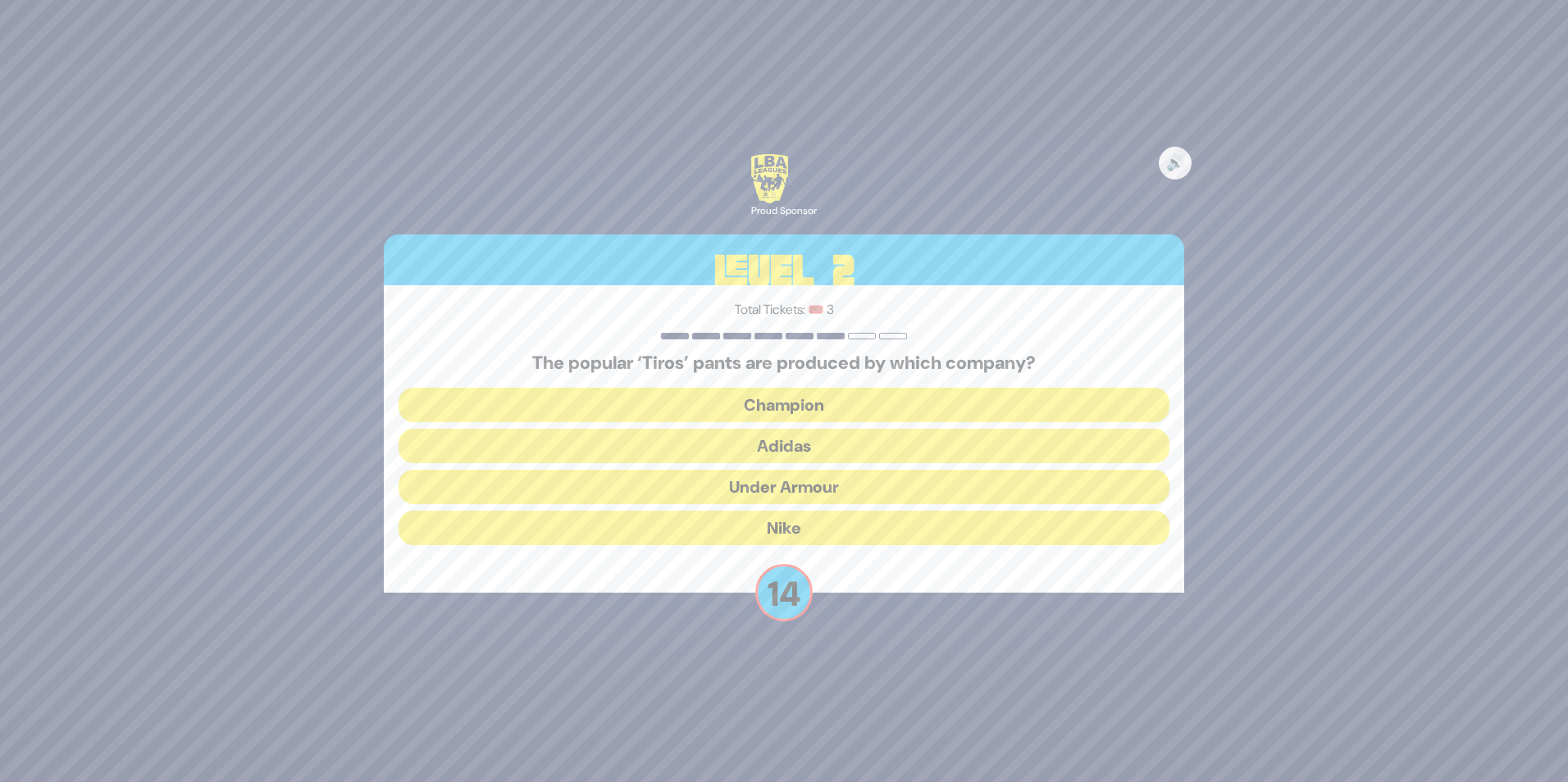
click at [802, 445] on button "Adidas" at bounding box center [784, 446] width 771 height 34
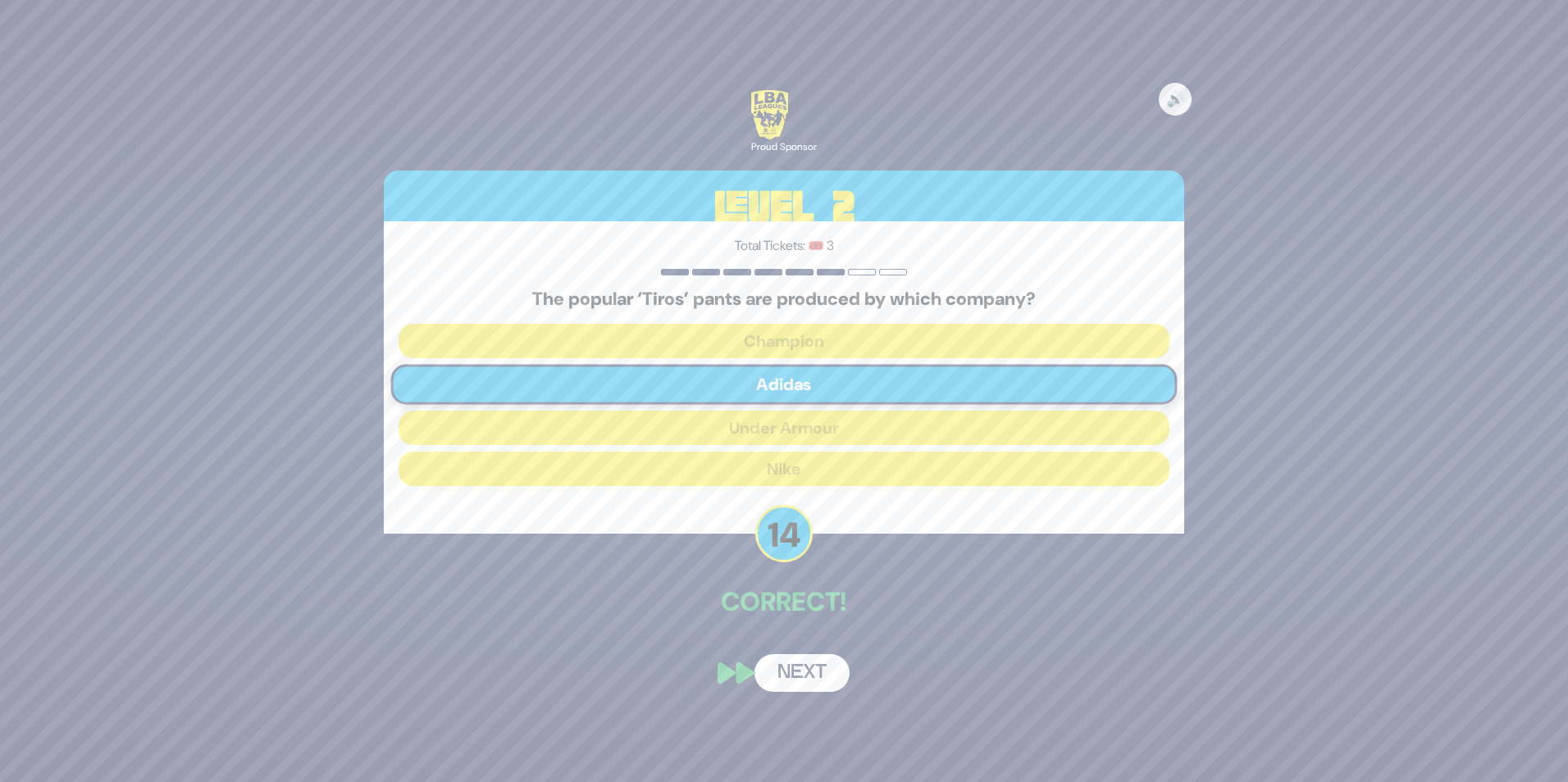
click at [809, 664] on button "Next" at bounding box center [802, 673] width 95 height 38
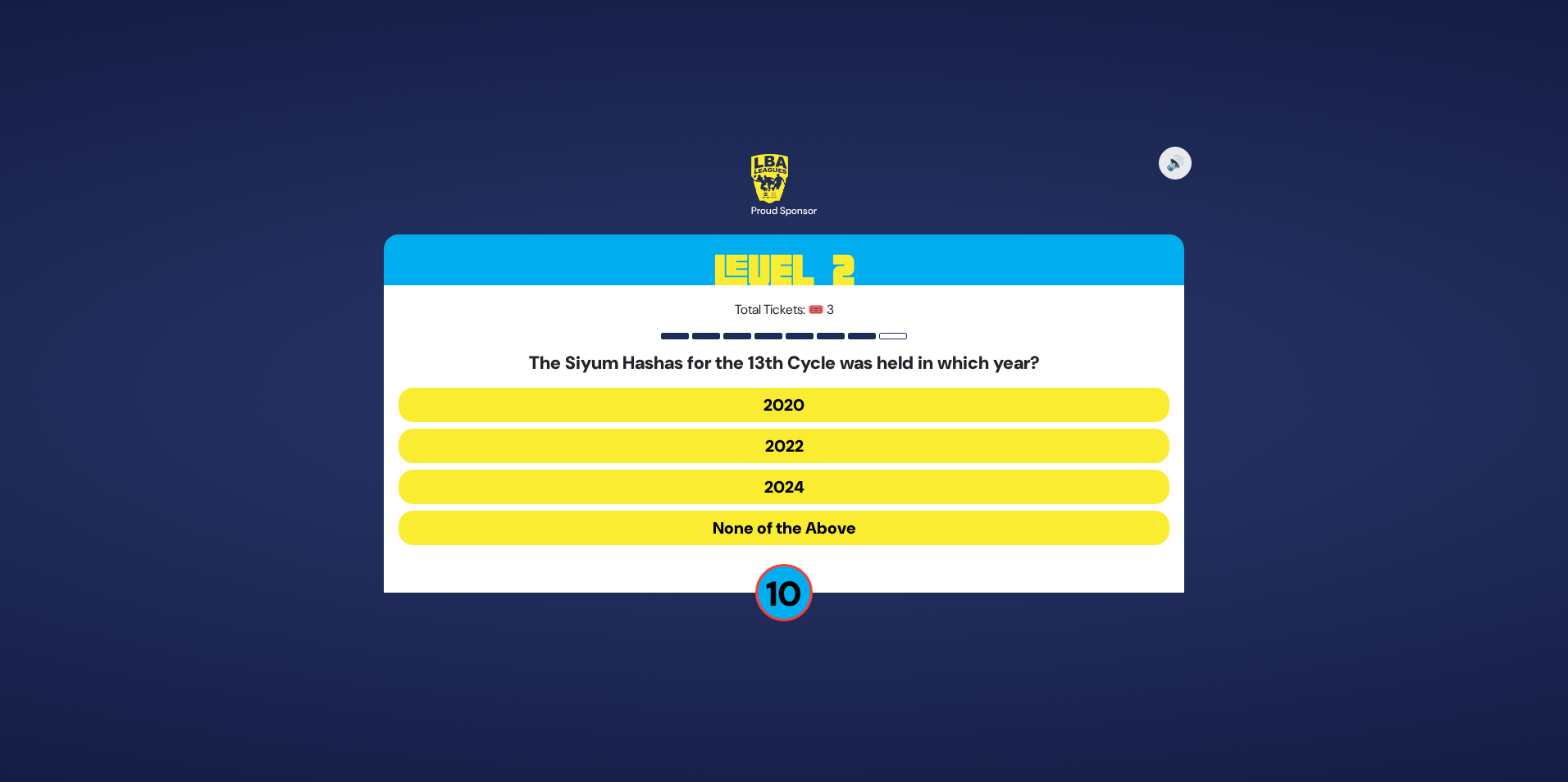
click at [837, 528] on button "None of the Above" at bounding box center [784, 528] width 771 height 34
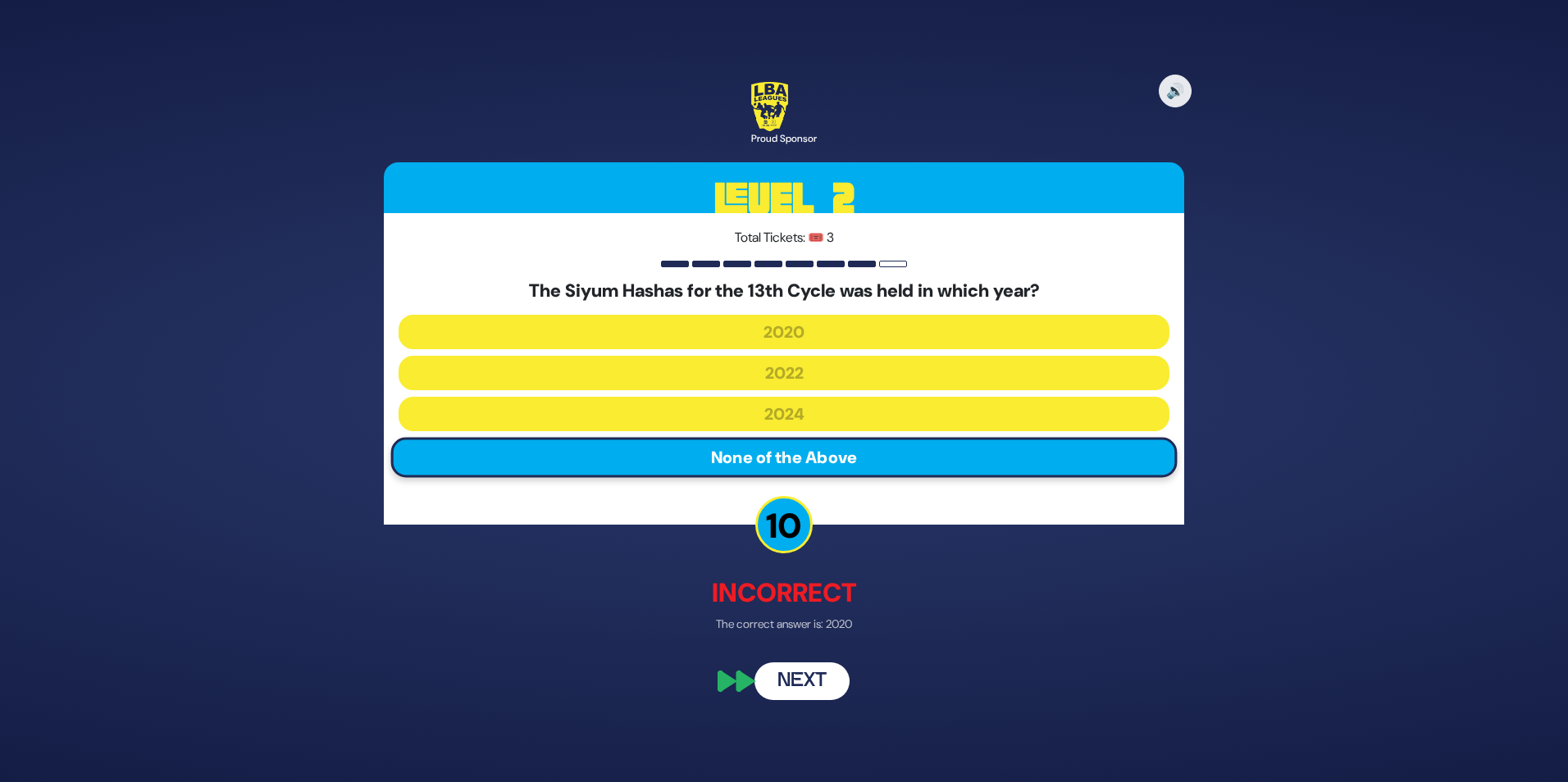
click at [806, 696] on button "Next" at bounding box center [802, 681] width 95 height 38
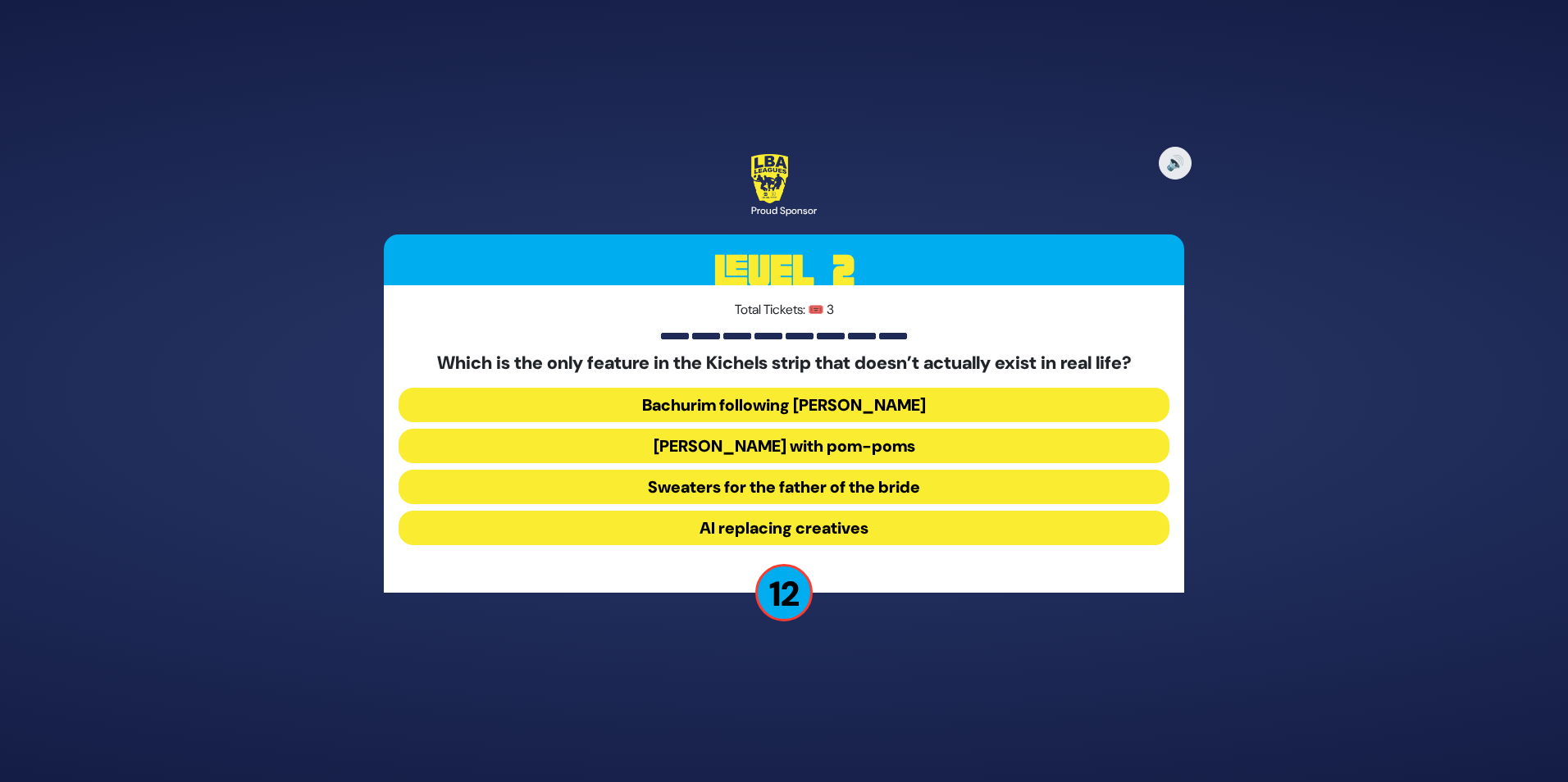
click at [879, 454] on button "[PERSON_NAME] with pom-poms" at bounding box center [784, 446] width 771 height 34
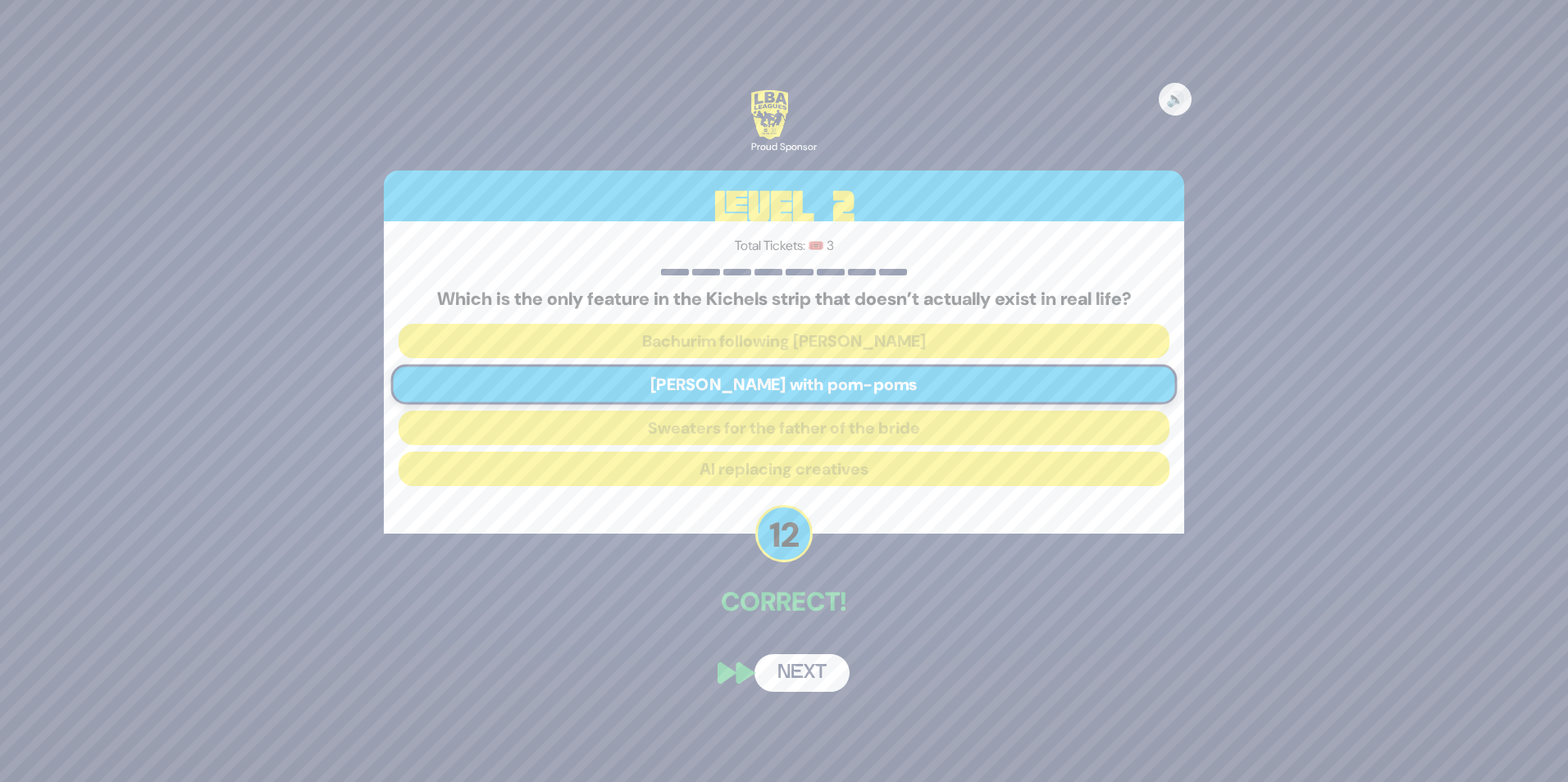
click at [805, 663] on button "Next" at bounding box center [802, 673] width 95 height 38
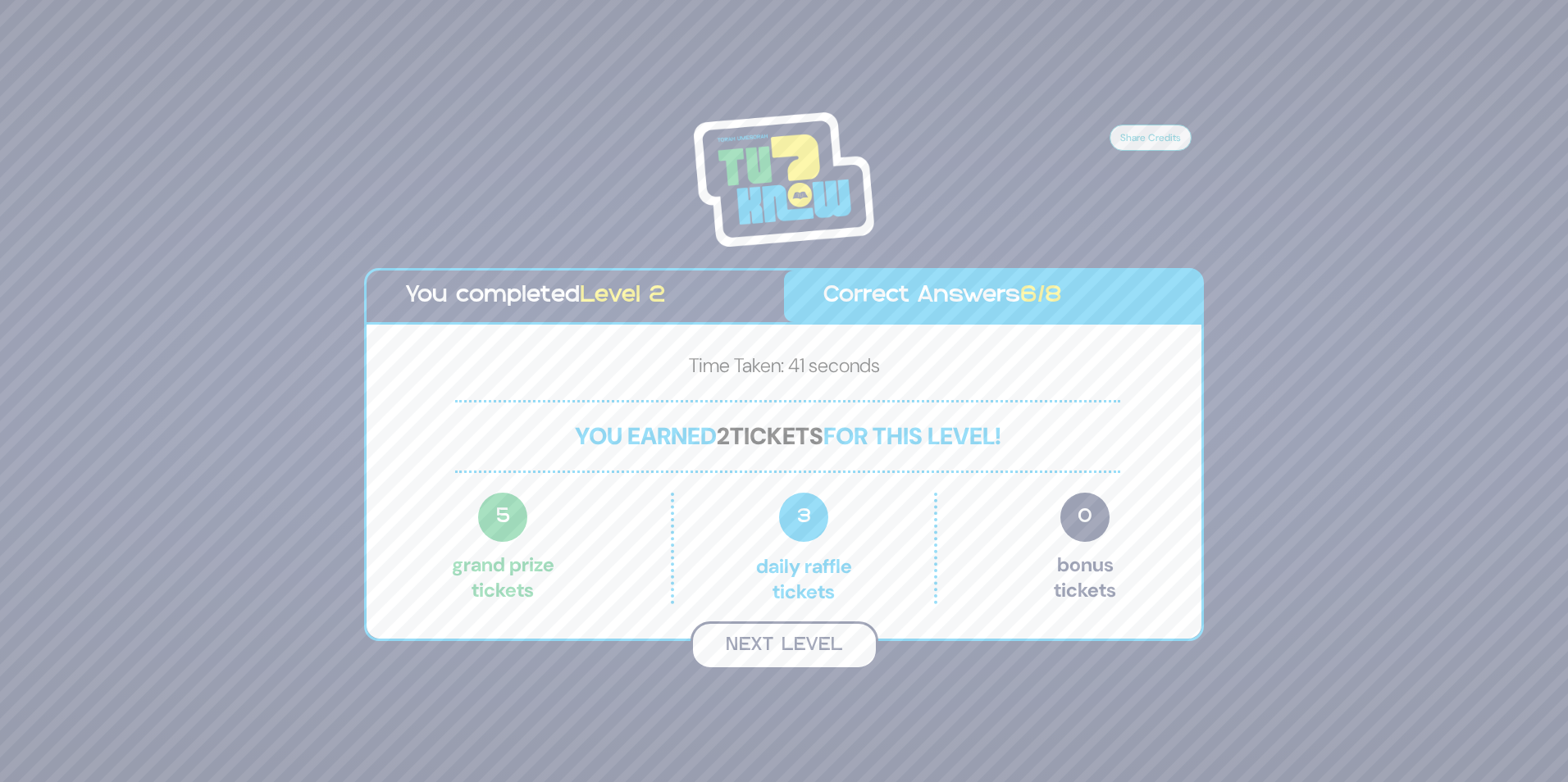
click at [801, 647] on button "Next Level" at bounding box center [784, 645] width 188 height 48
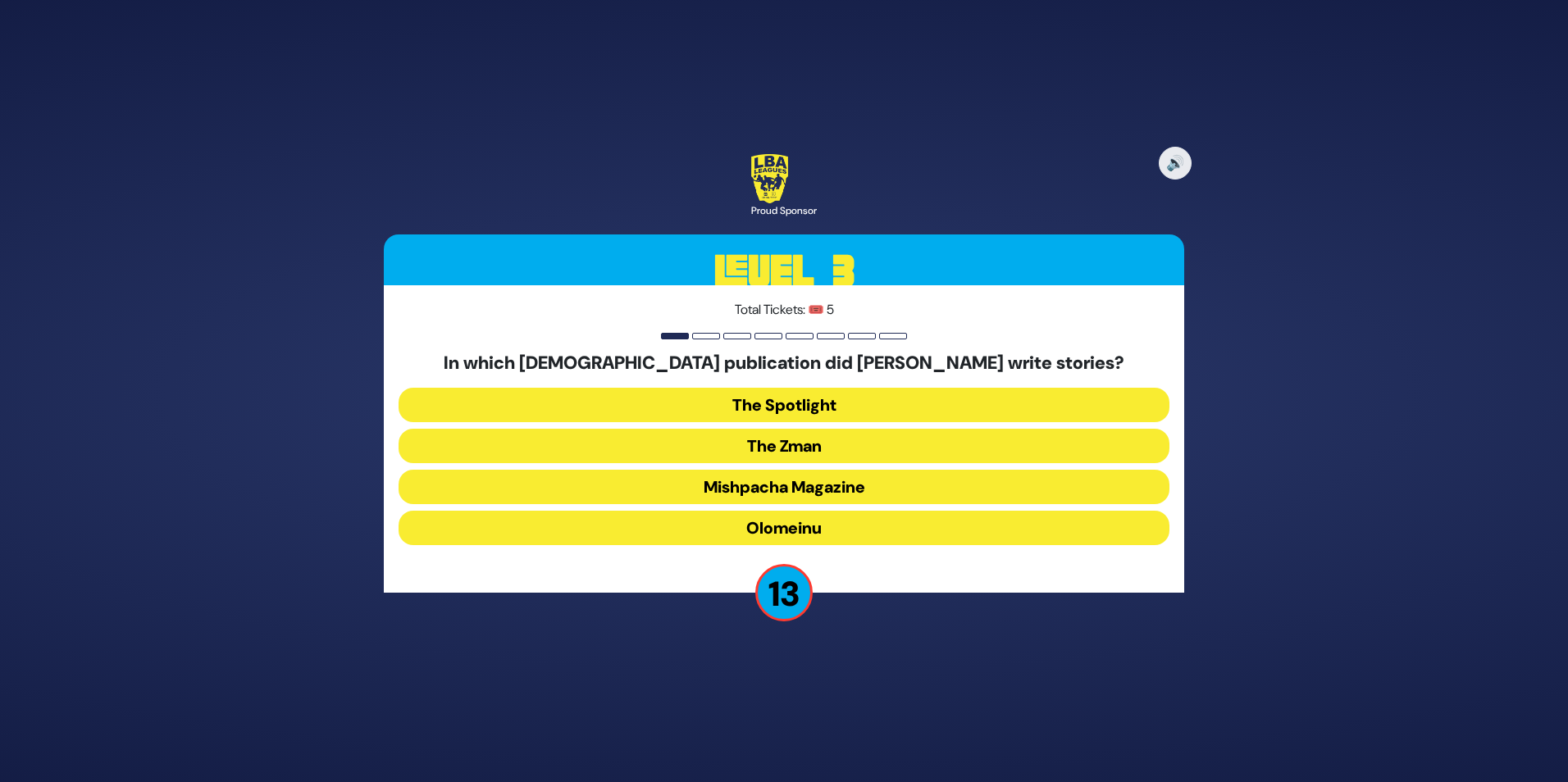
click at [791, 519] on button "Olomeinu" at bounding box center [784, 528] width 771 height 34
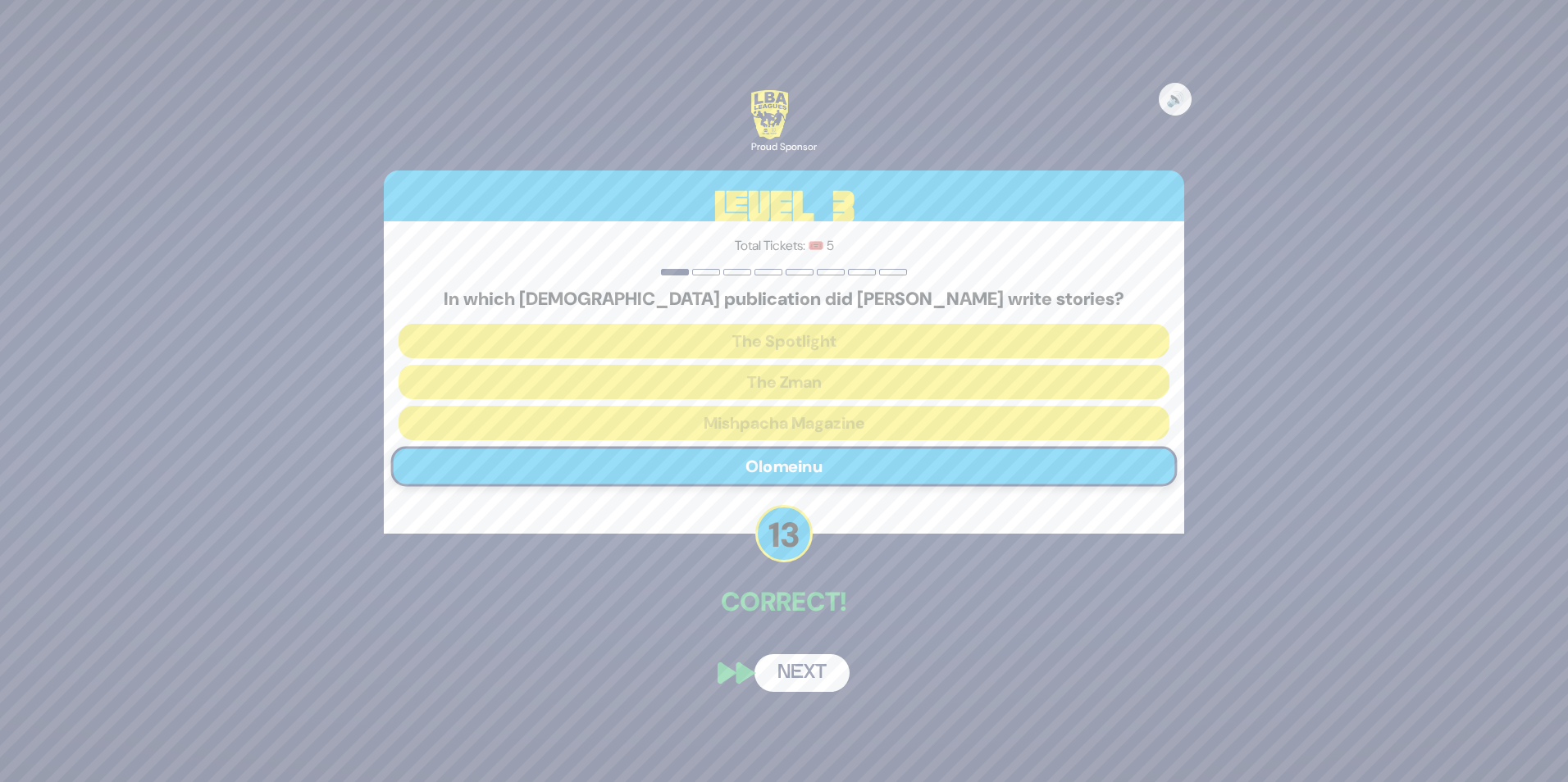
click at [805, 683] on button "Next" at bounding box center [802, 673] width 95 height 38
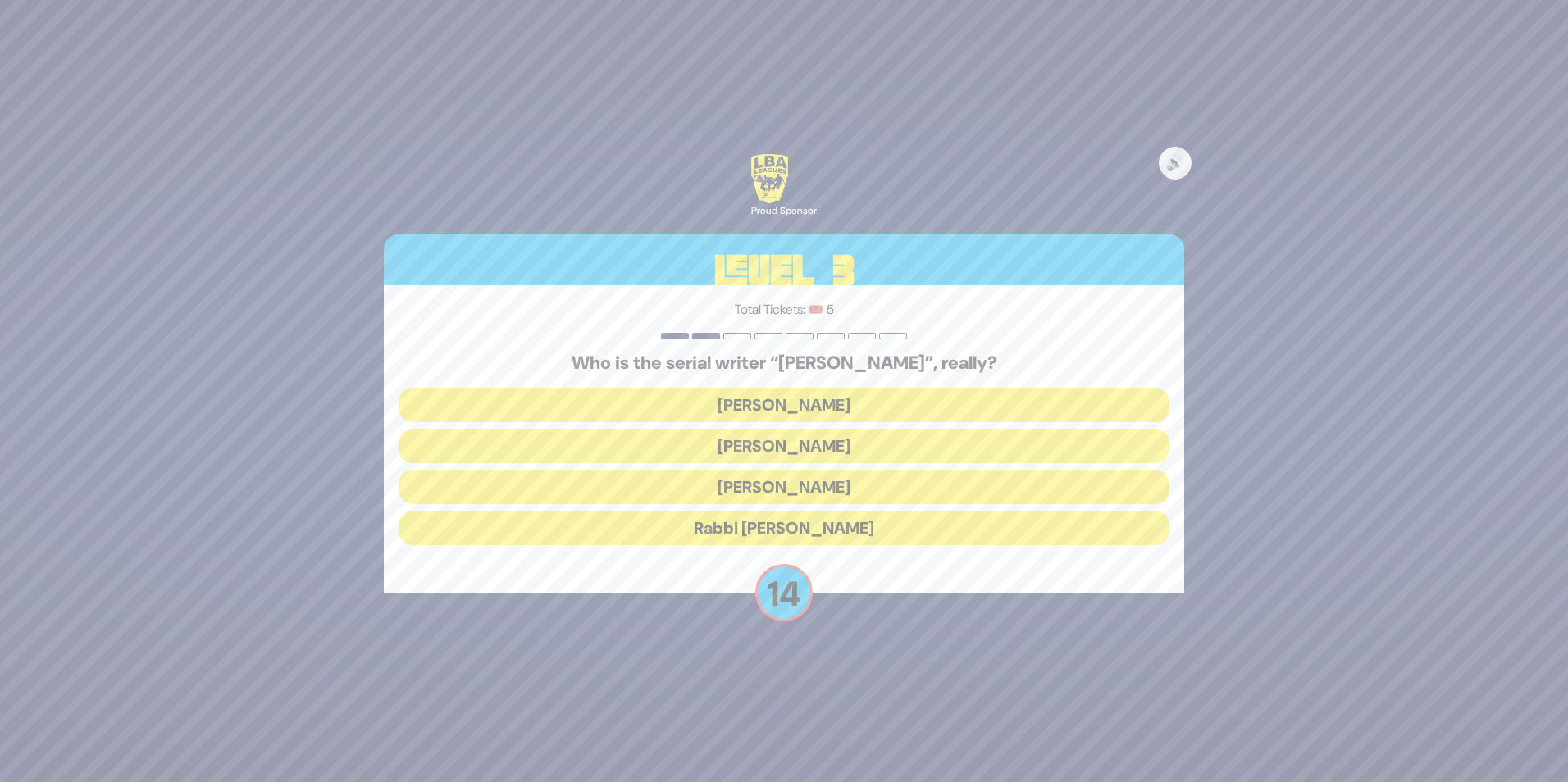
click at [787, 446] on button "[PERSON_NAME]" at bounding box center [784, 446] width 771 height 34
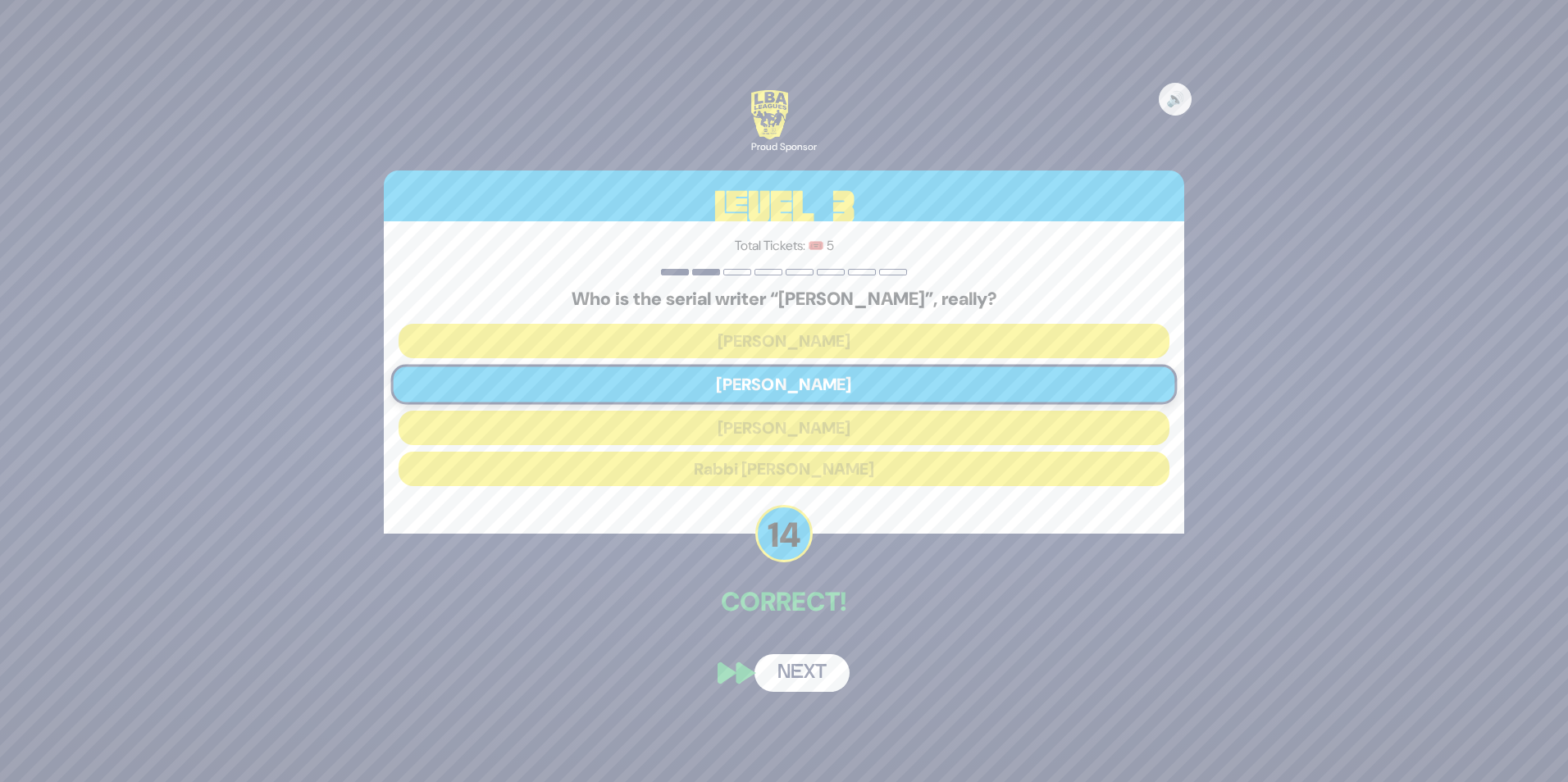
click at [792, 674] on button "Next" at bounding box center [802, 673] width 95 height 38
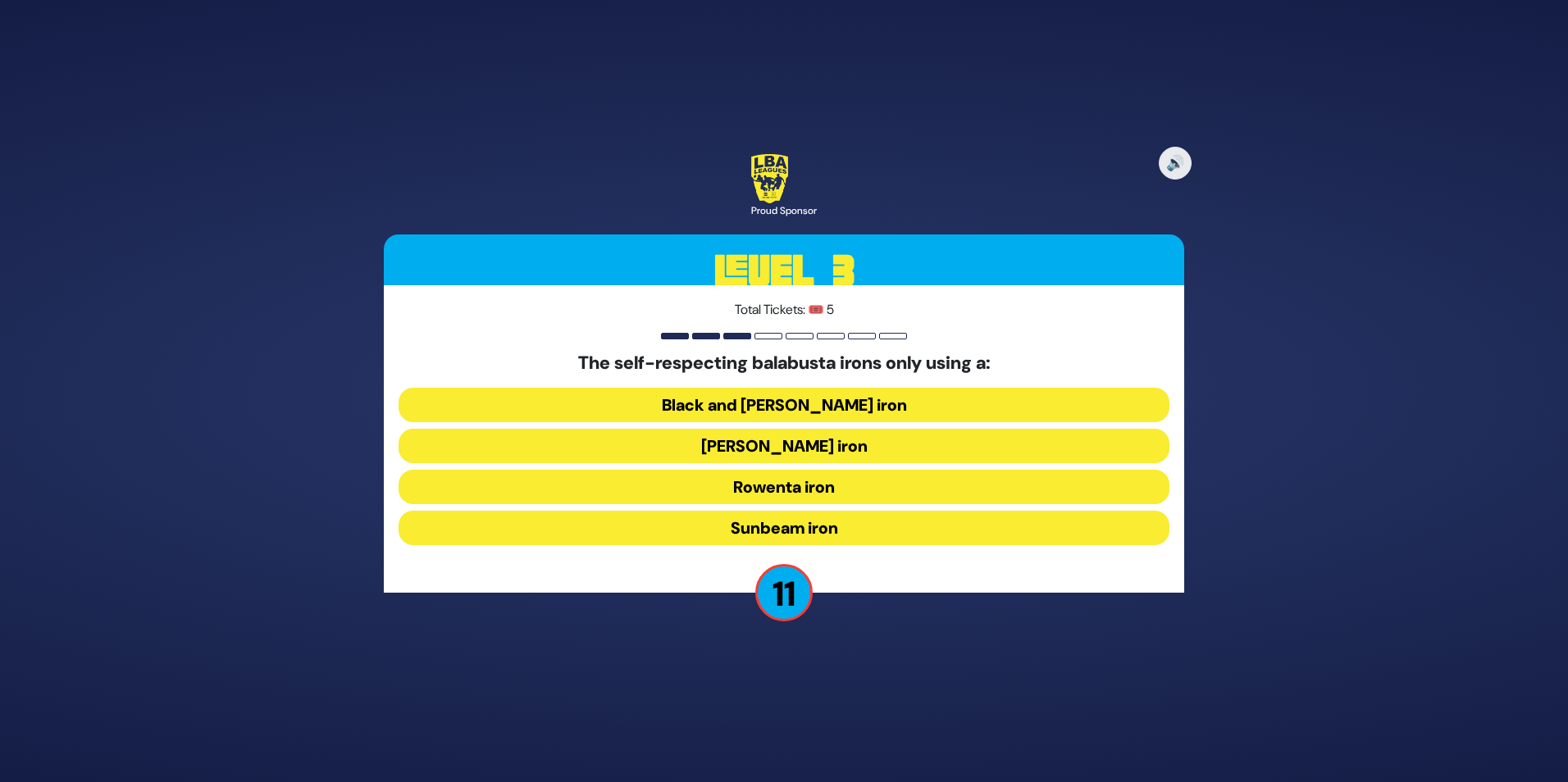
click at [807, 407] on button "Black and [PERSON_NAME] iron" at bounding box center [784, 405] width 771 height 34
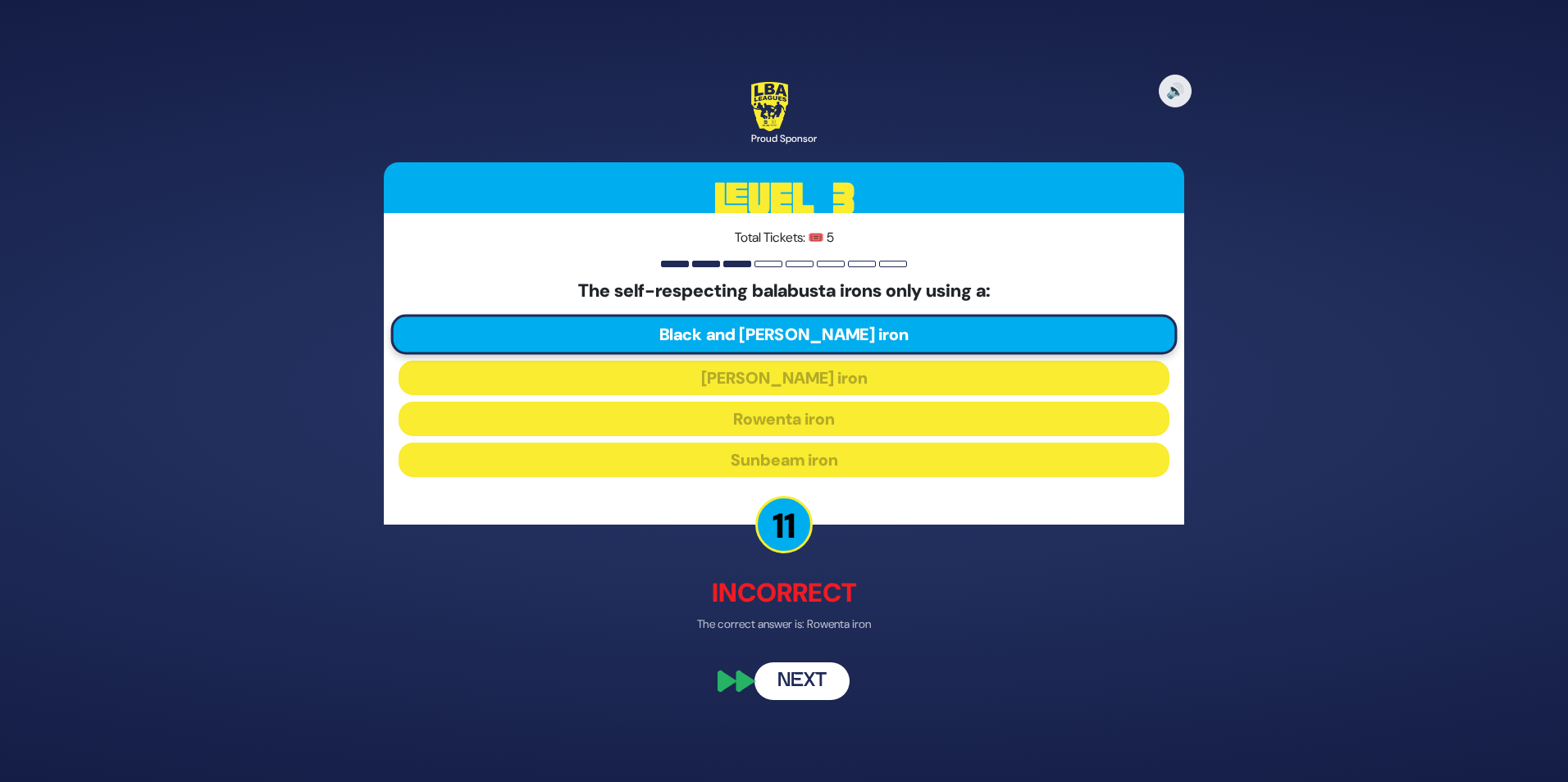
click at [815, 685] on button "Next" at bounding box center [802, 681] width 95 height 38
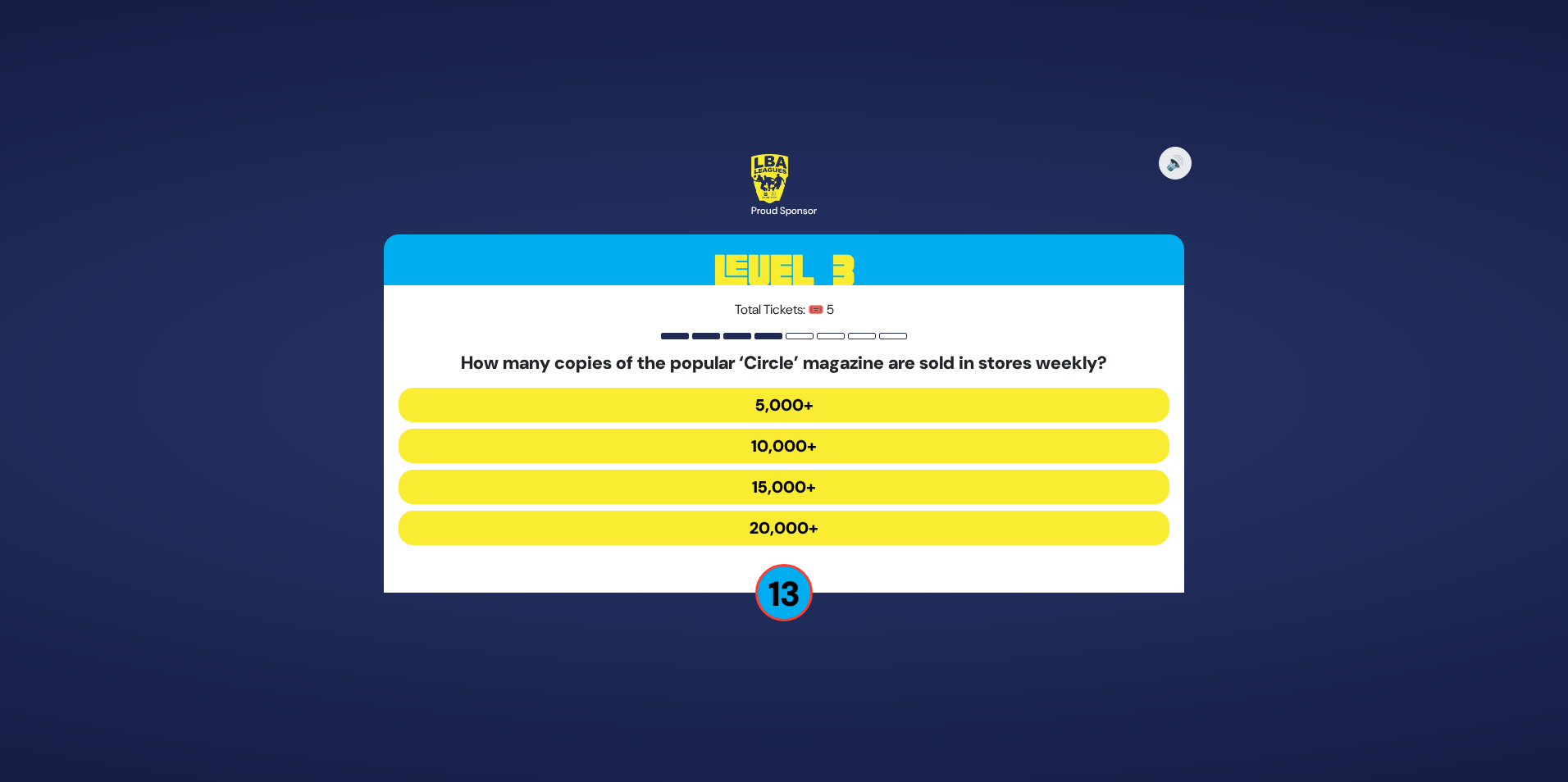
click at [797, 490] on button "15,000+" at bounding box center [784, 487] width 771 height 34
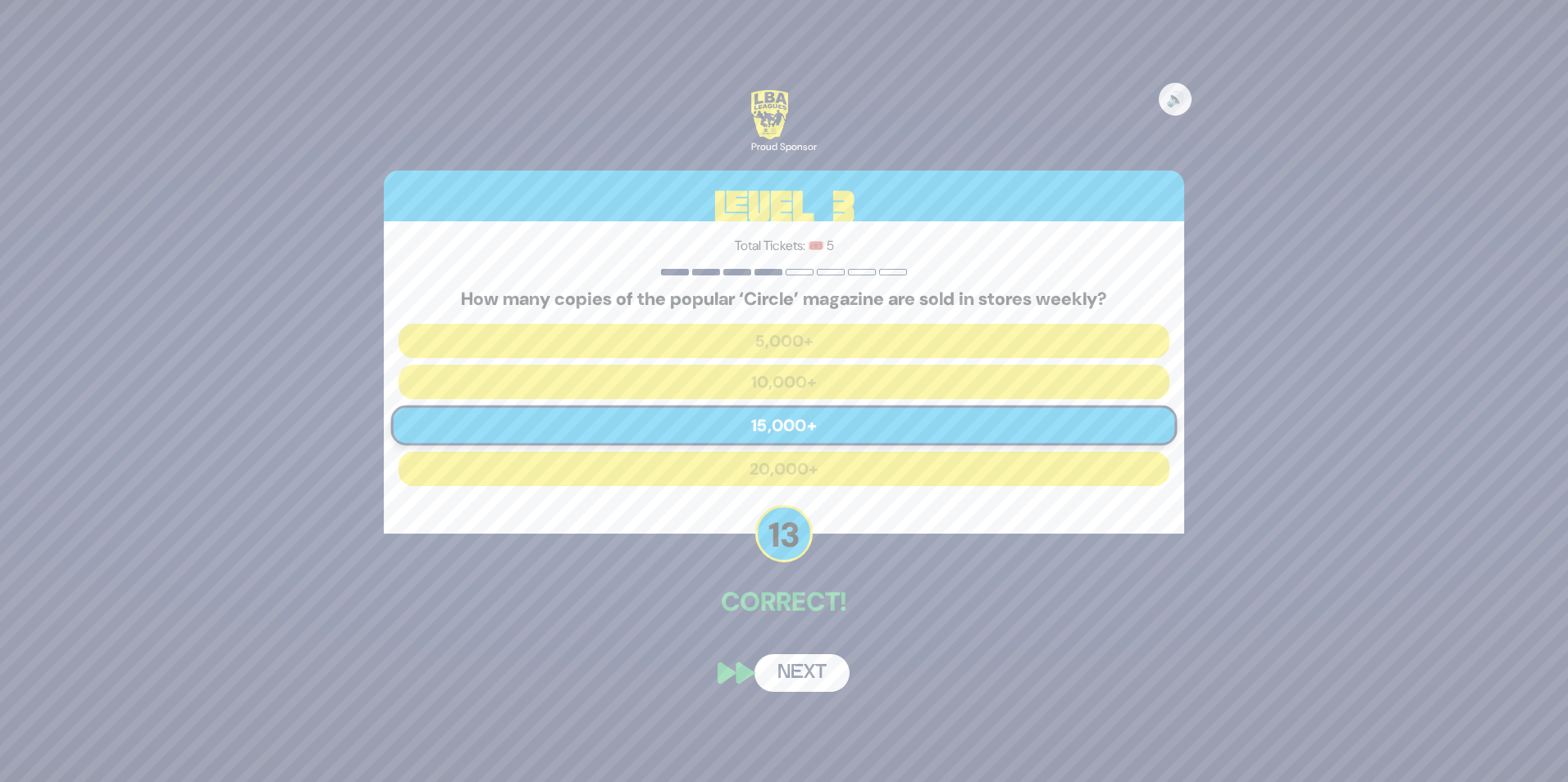
click at [798, 678] on button "Next" at bounding box center [802, 673] width 95 height 38
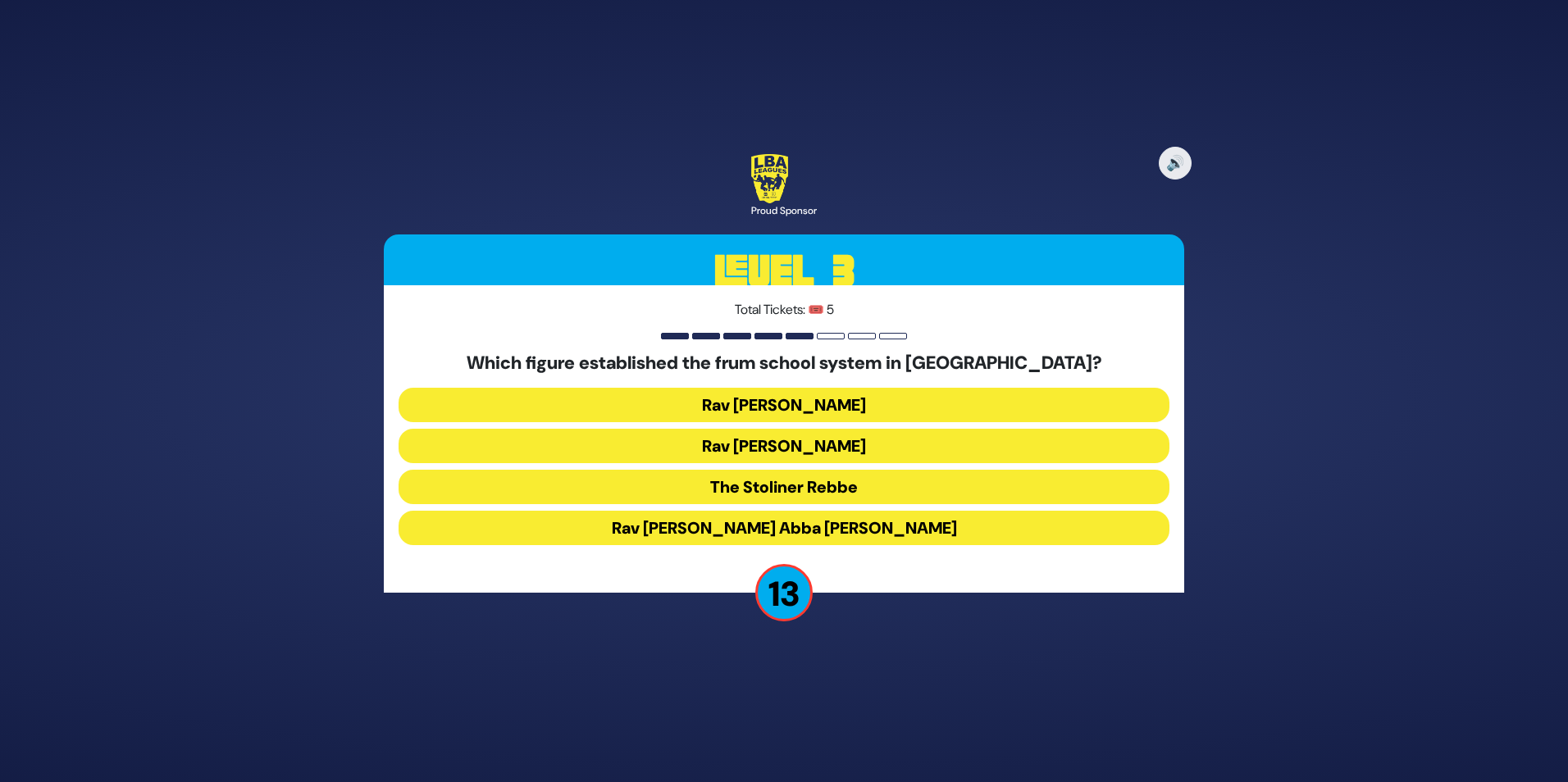
click at [811, 447] on button "Rav [PERSON_NAME]" at bounding box center [784, 446] width 771 height 34
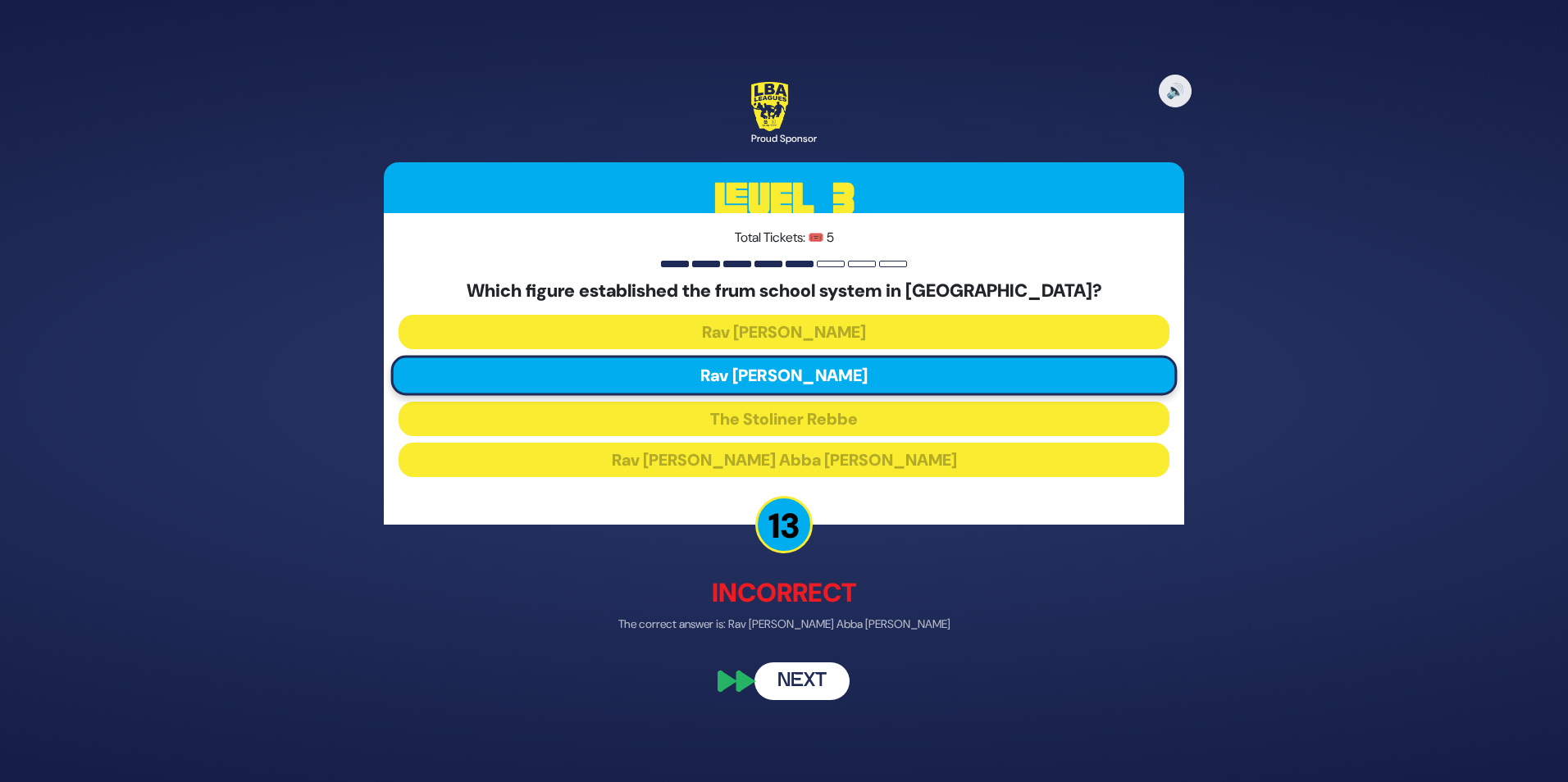
click at [800, 684] on button "Next" at bounding box center [802, 681] width 95 height 38
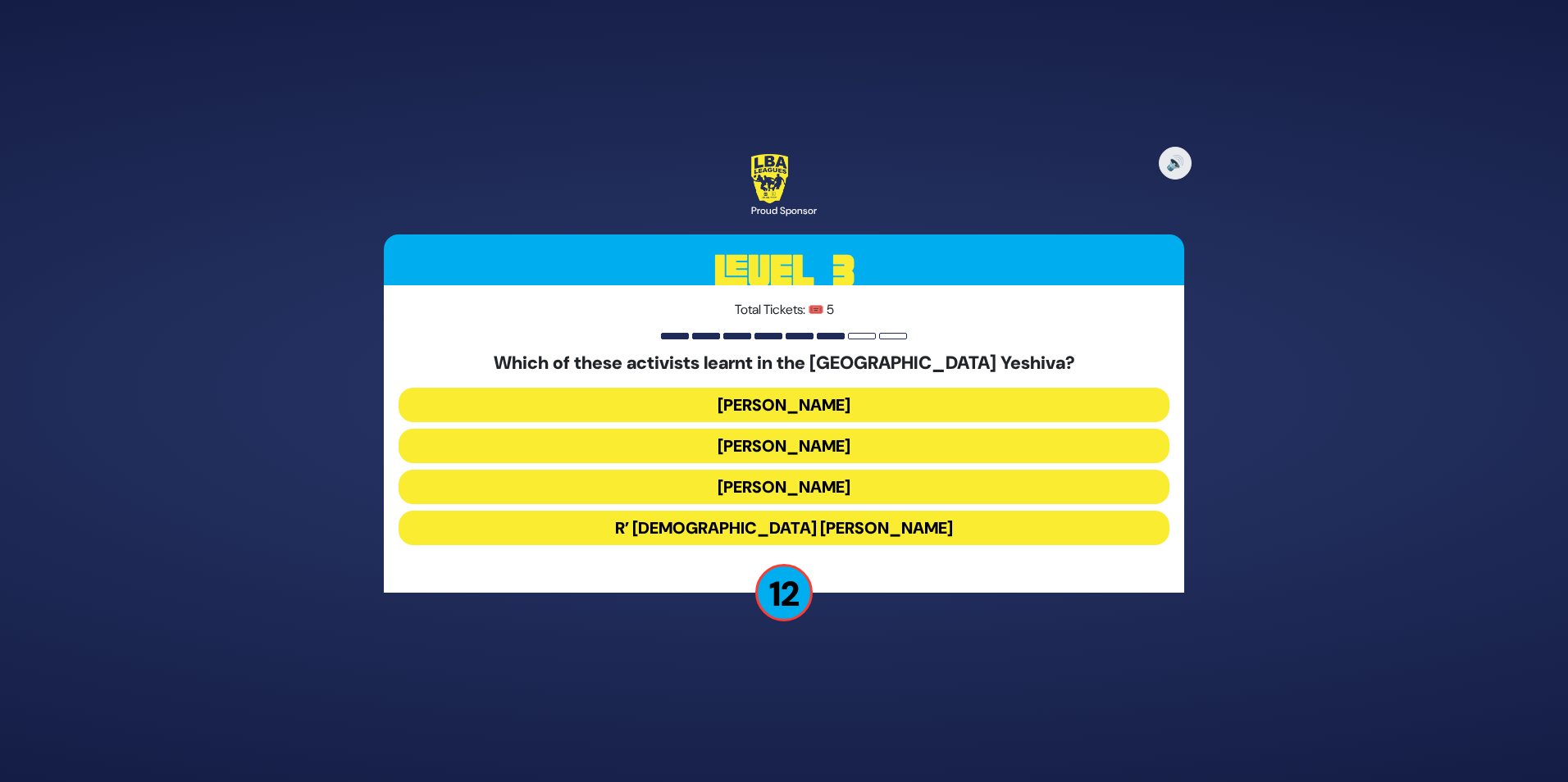
click at [798, 400] on button "[PERSON_NAME]" at bounding box center [784, 405] width 771 height 34
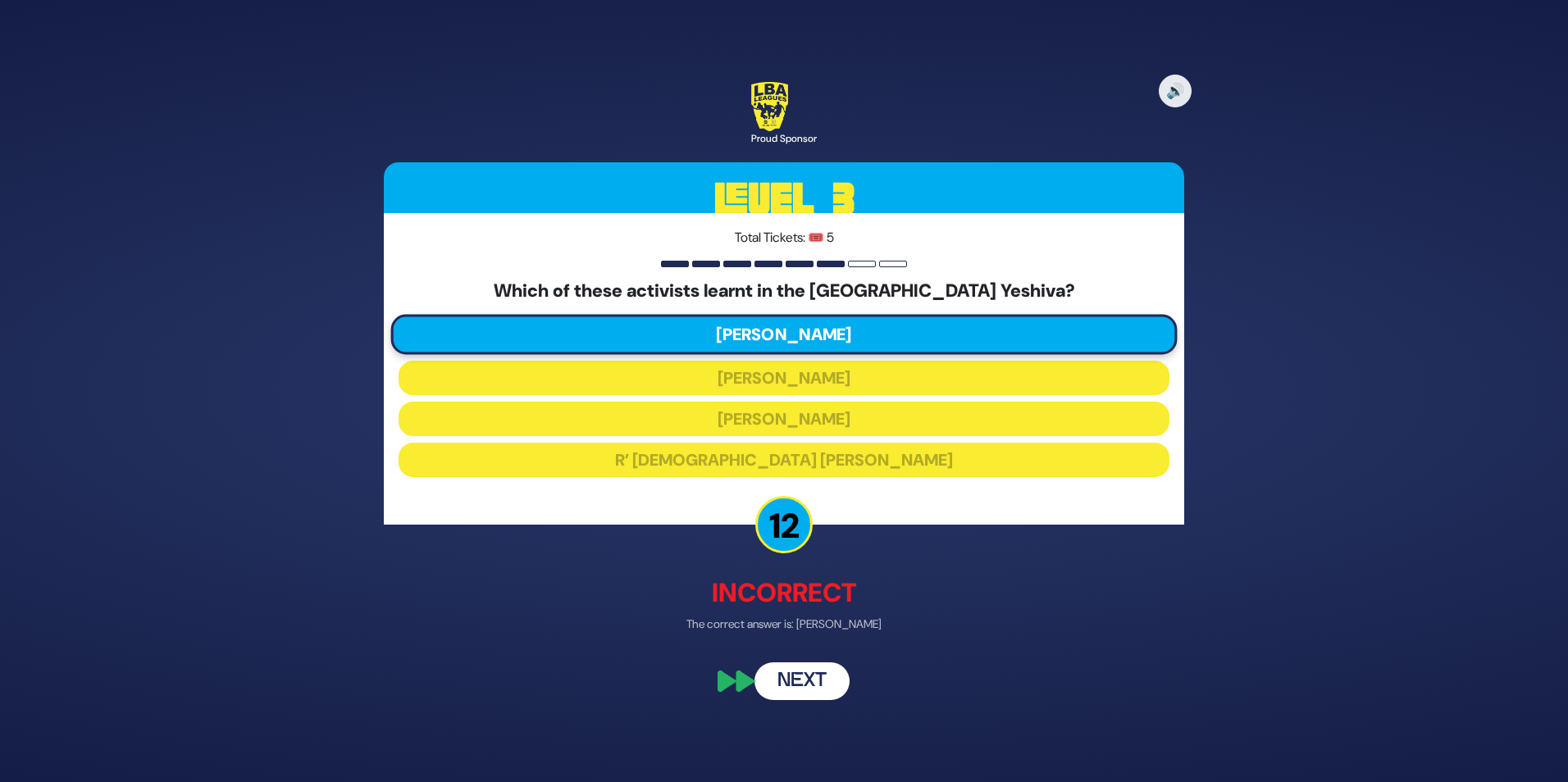
click at [812, 677] on button "Next" at bounding box center [802, 681] width 95 height 38
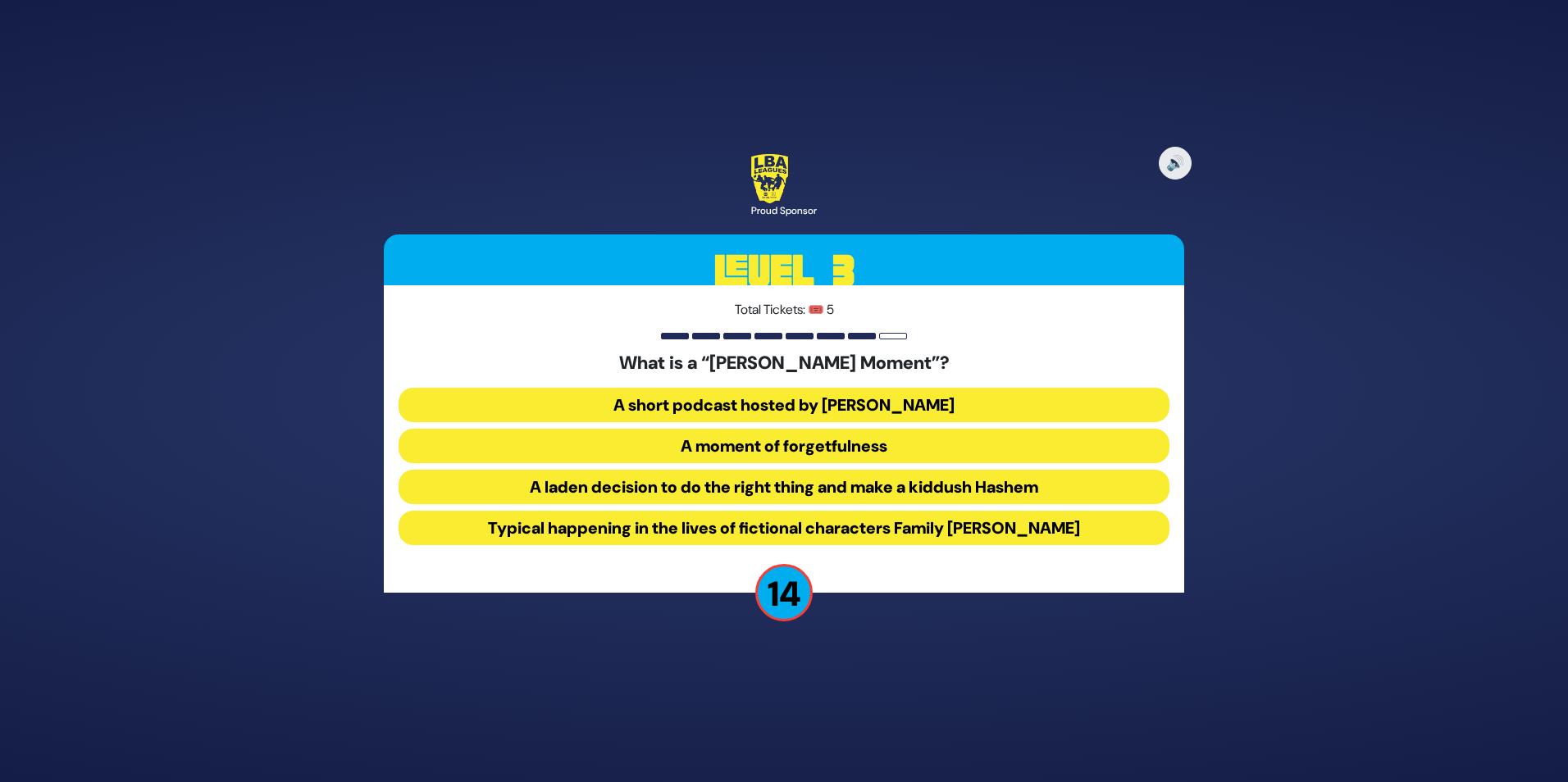
click at [761, 406] on button "A short podcast hosted by [PERSON_NAME]" at bounding box center [784, 405] width 771 height 34
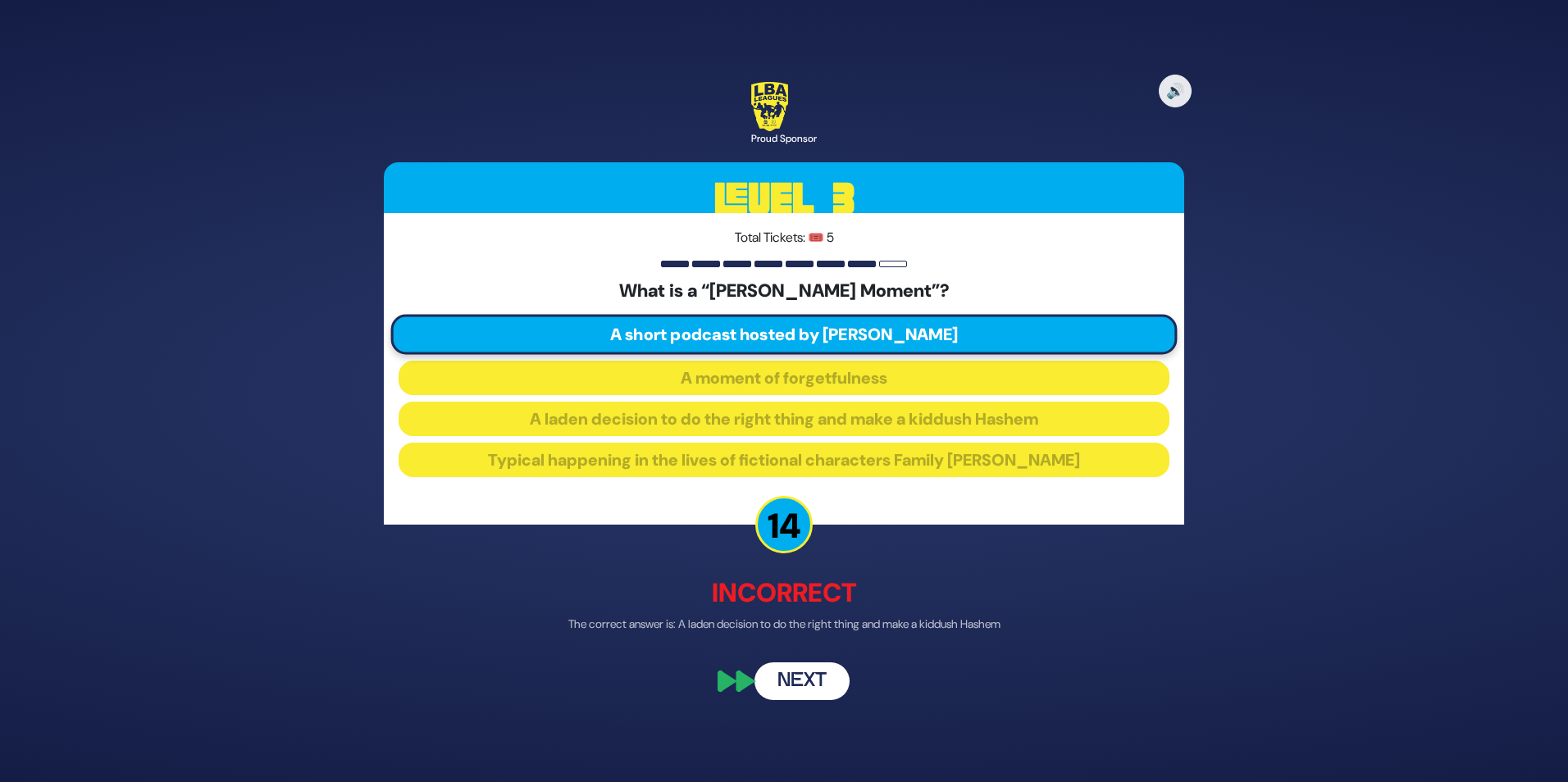
click at [793, 686] on button "Next" at bounding box center [802, 681] width 95 height 38
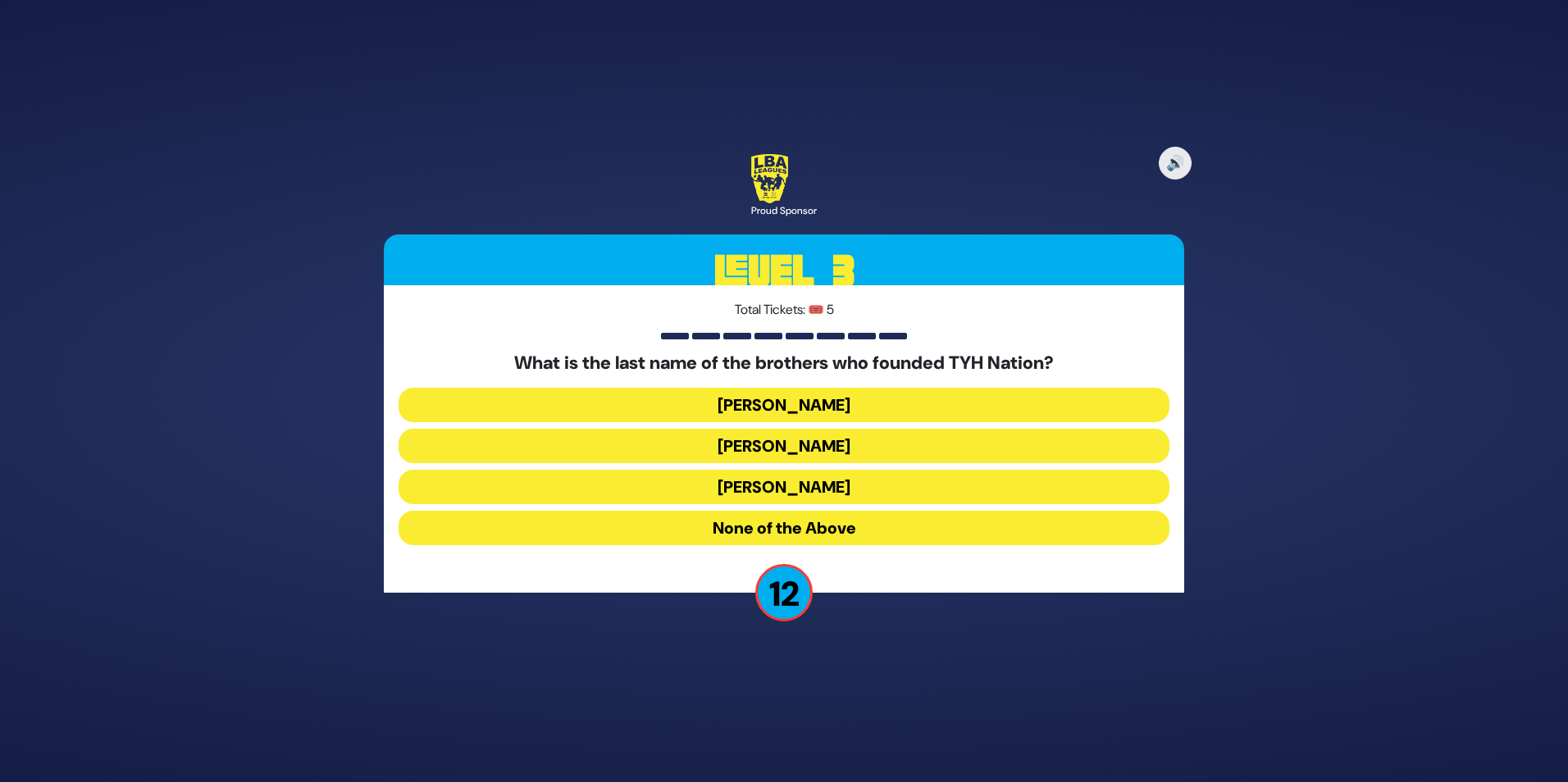
click at [793, 397] on button "[PERSON_NAME]" at bounding box center [784, 405] width 771 height 34
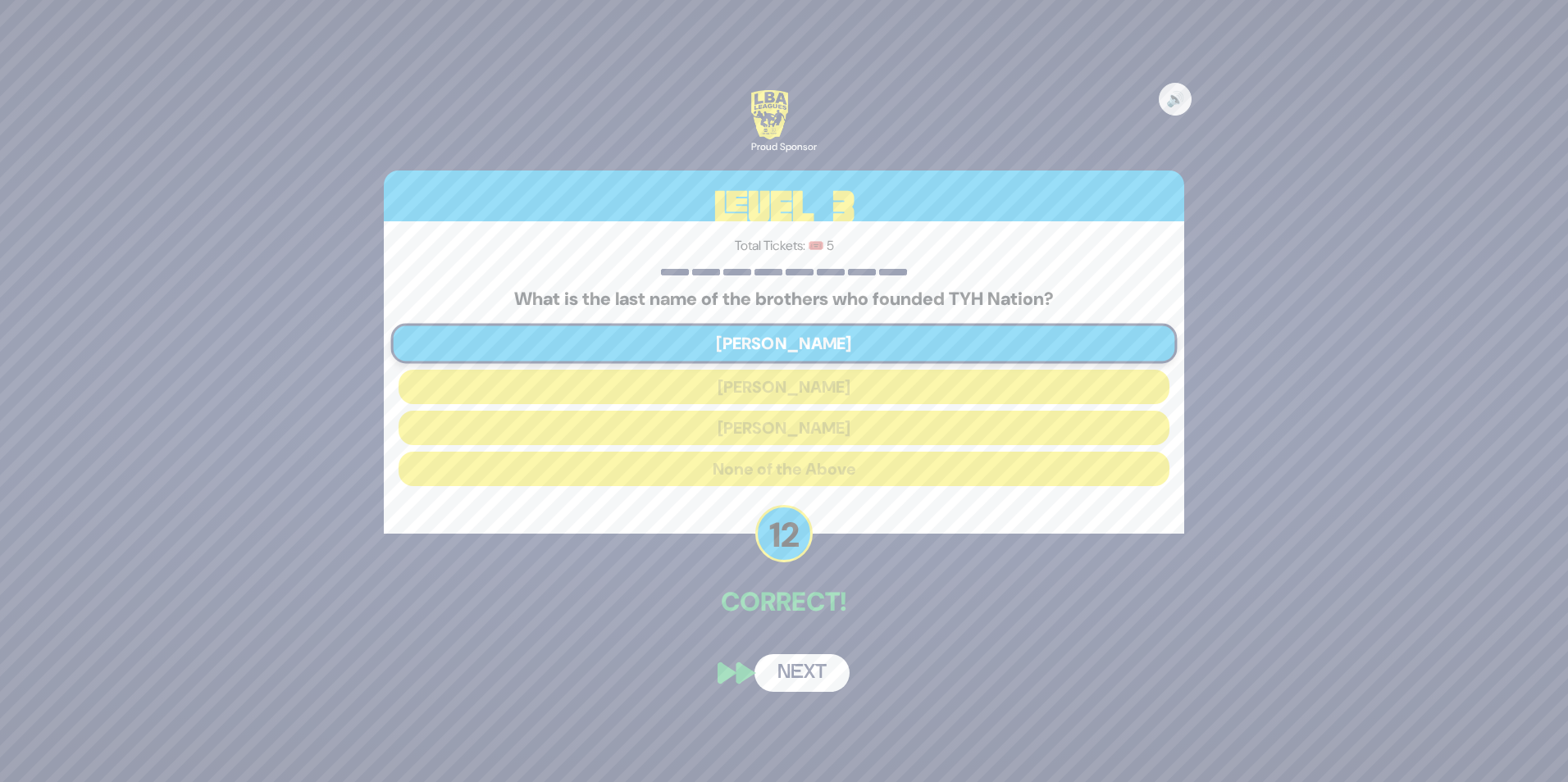
click at [808, 667] on button "Next" at bounding box center [802, 673] width 95 height 38
